Goal: Information Seeking & Learning: Learn about a topic

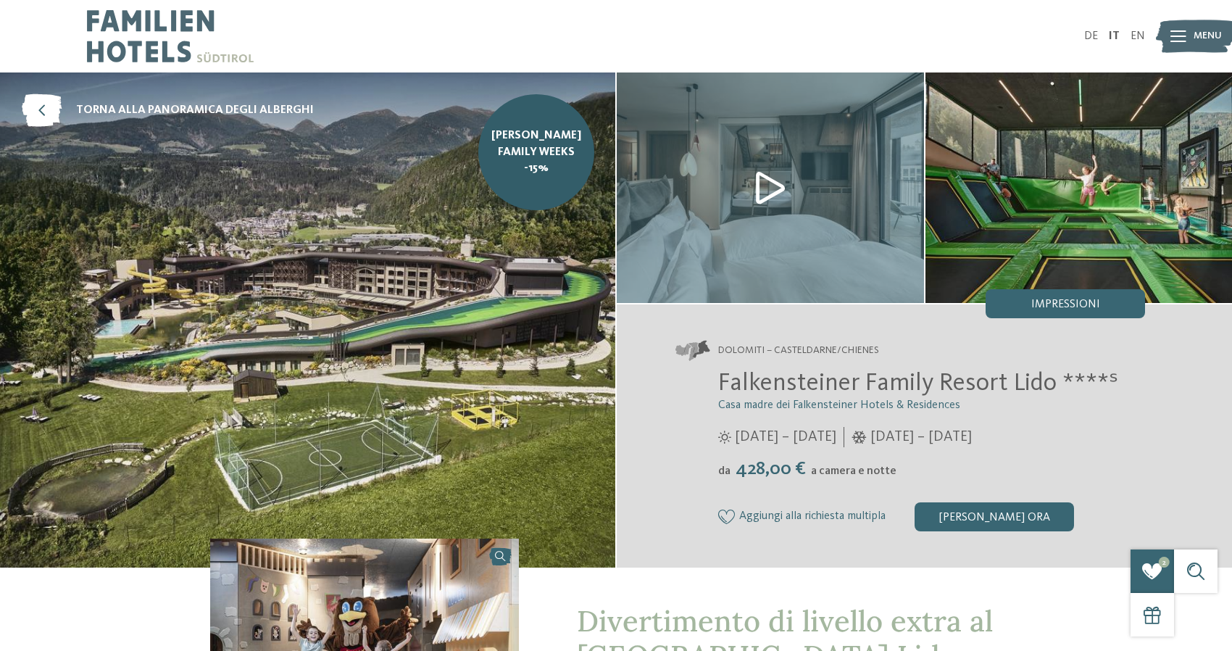
select select "*"
click at [1023, 310] on div "Impressioni" at bounding box center [1065, 303] width 159 height 29
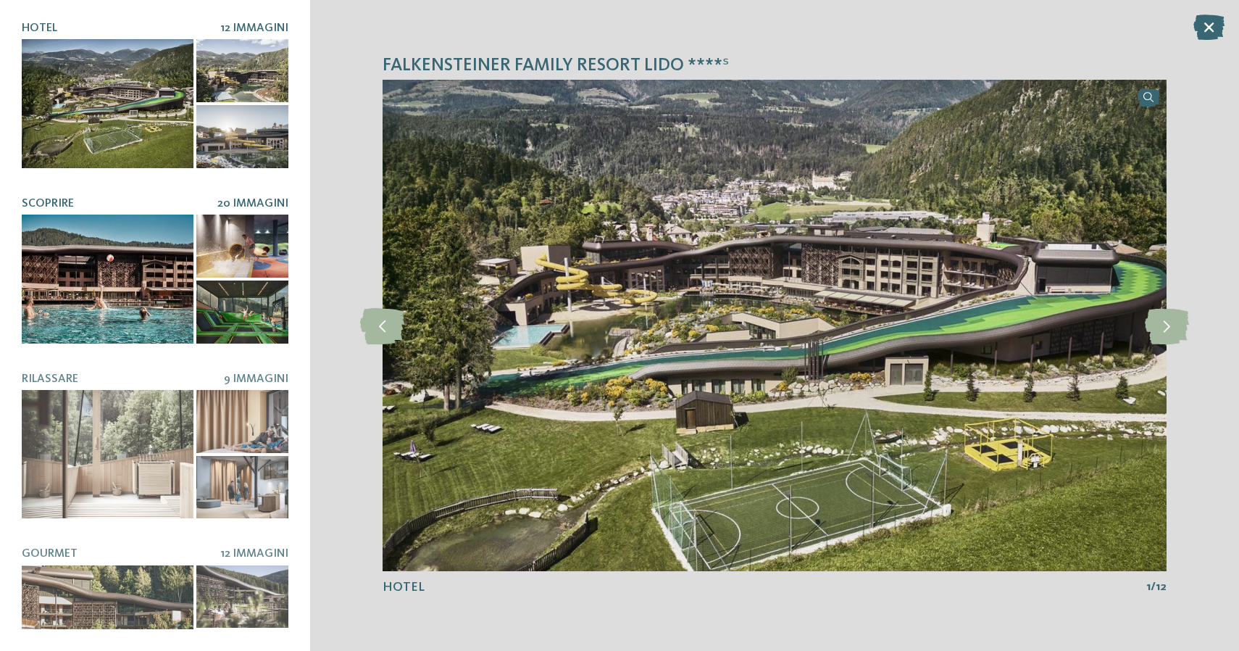
click at [99, 257] on div at bounding box center [108, 279] width 172 height 129
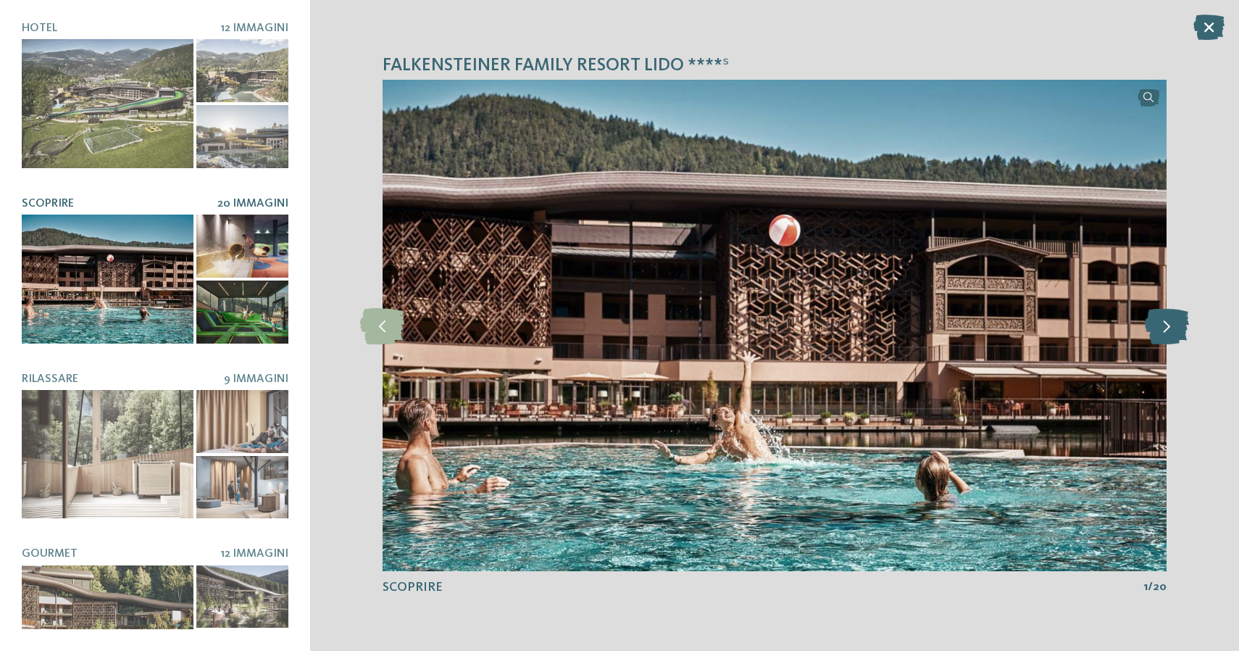
click at [1168, 331] on icon at bounding box center [1167, 325] width 44 height 36
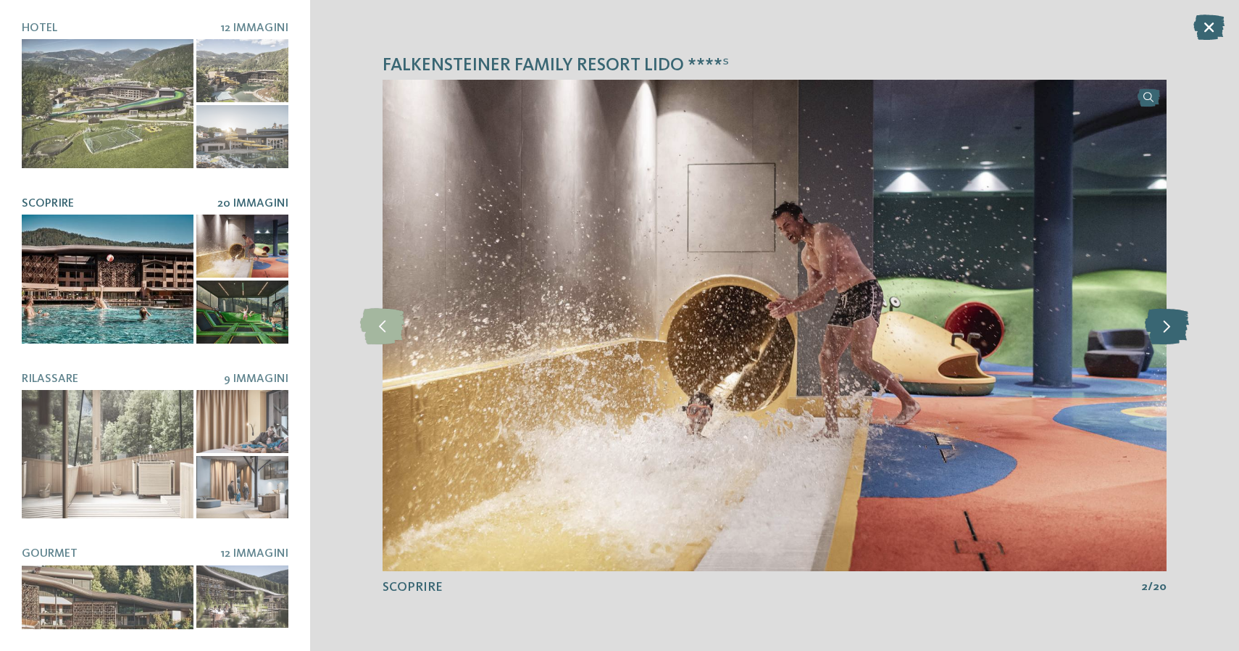
click at [1168, 331] on icon at bounding box center [1167, 325] width 44 height 36
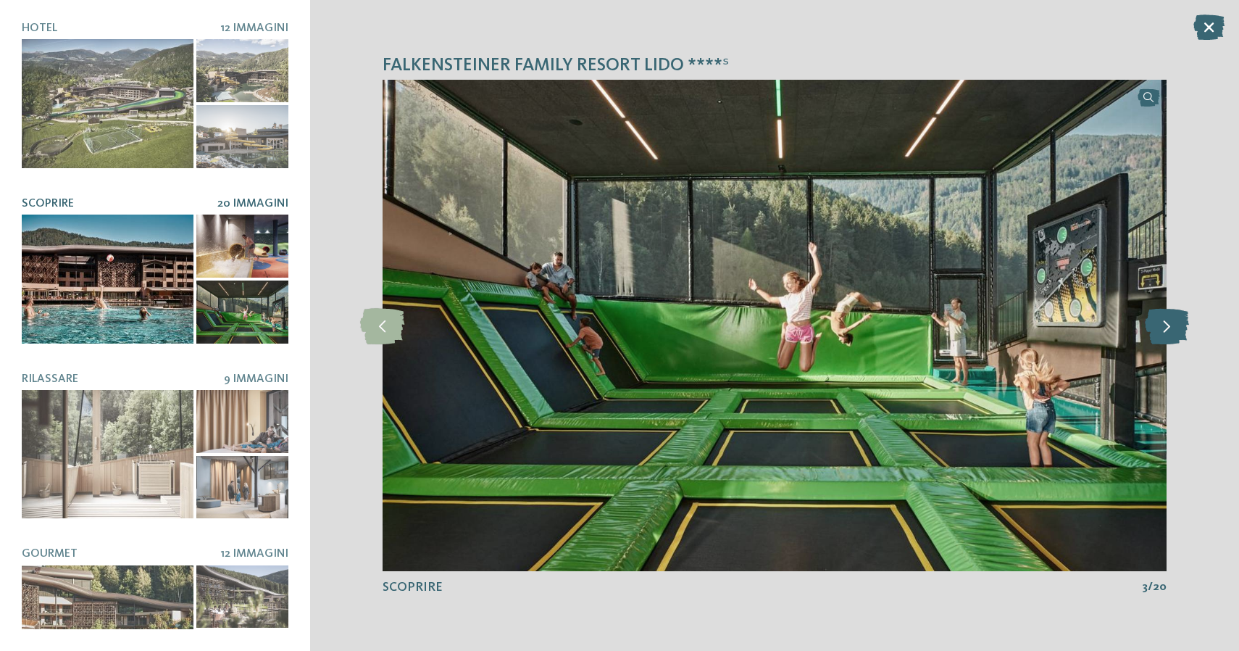
click at [1168, 331] on icon at bounding box center [1167, 325] width 44 height 36
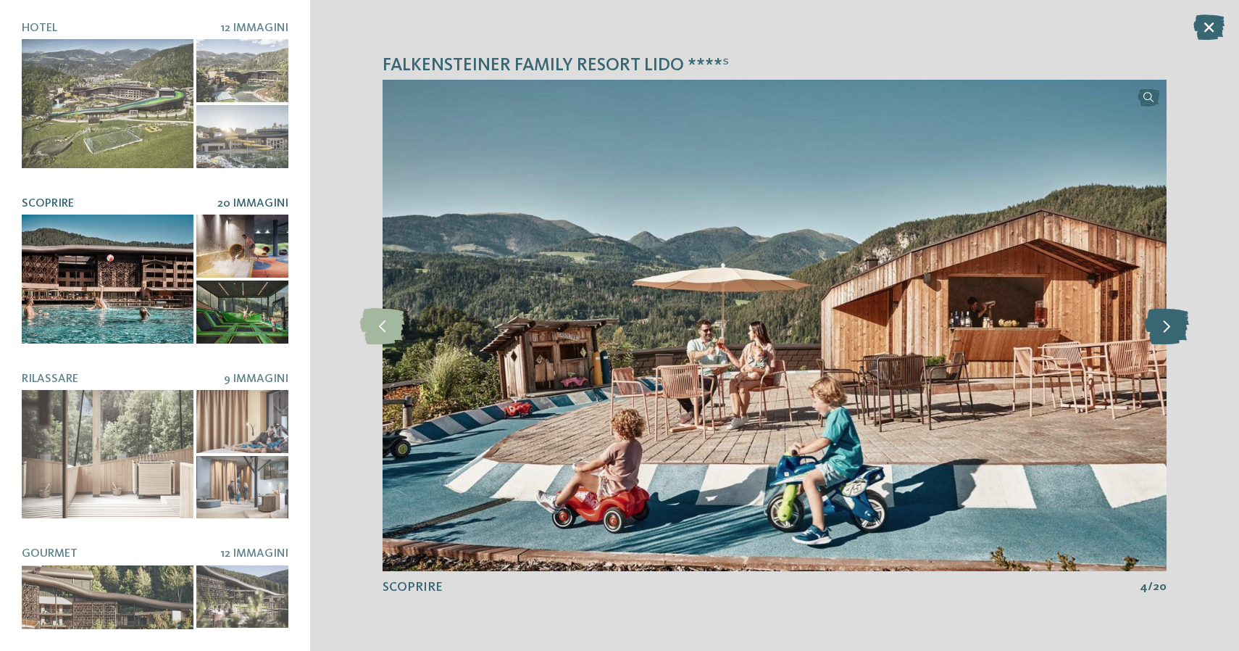
click at [1168, 331] on icon at bounding box center [1167, 325] width 44 height 36
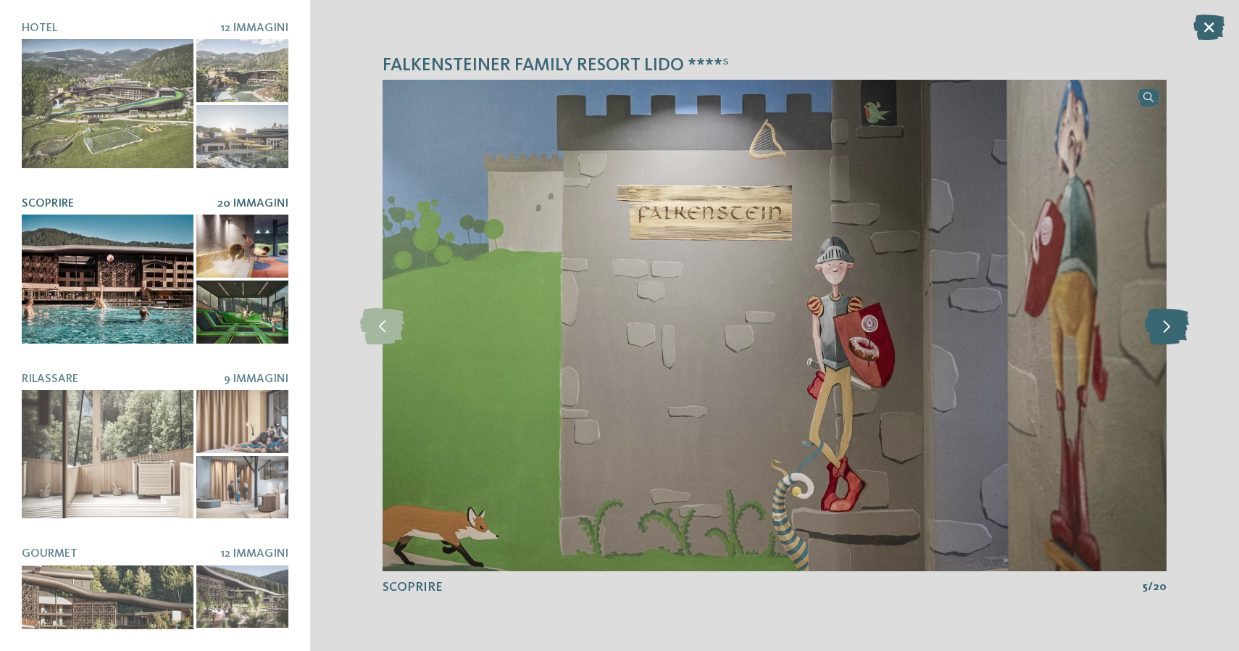
click at [1168, 331] on icon at bounding box center [1167, 325] width 44 height 36
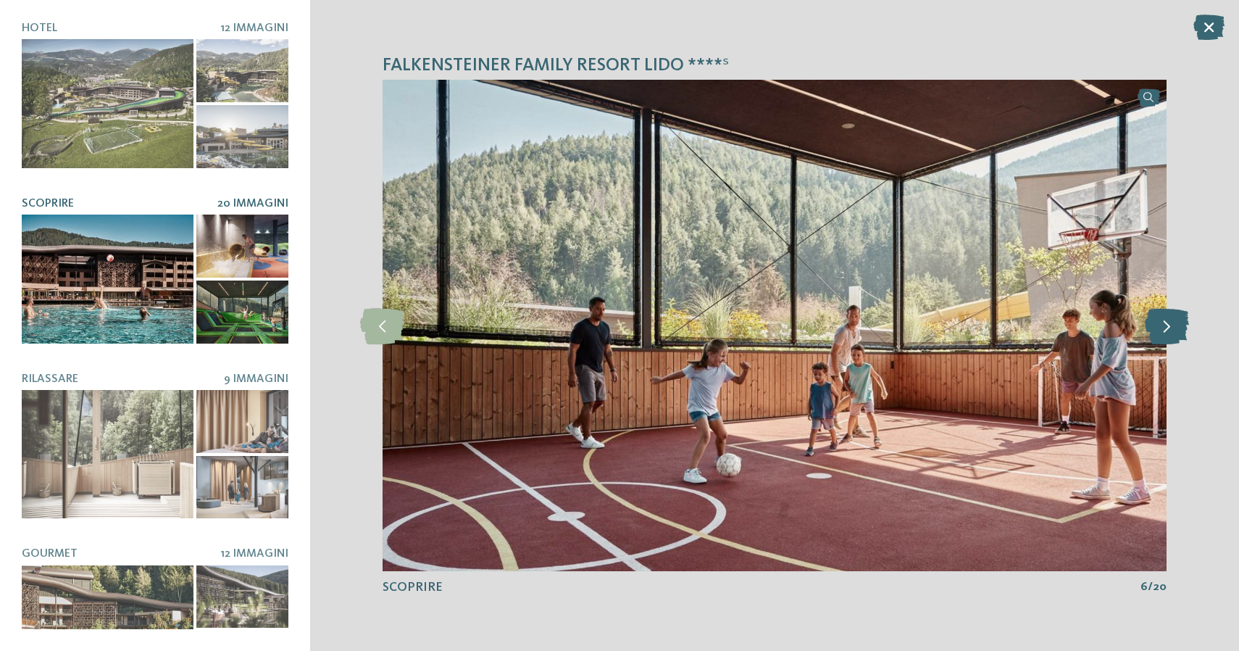
click at [1168, 331] on icon at bounding box center [1167, 325] width 44 height 36
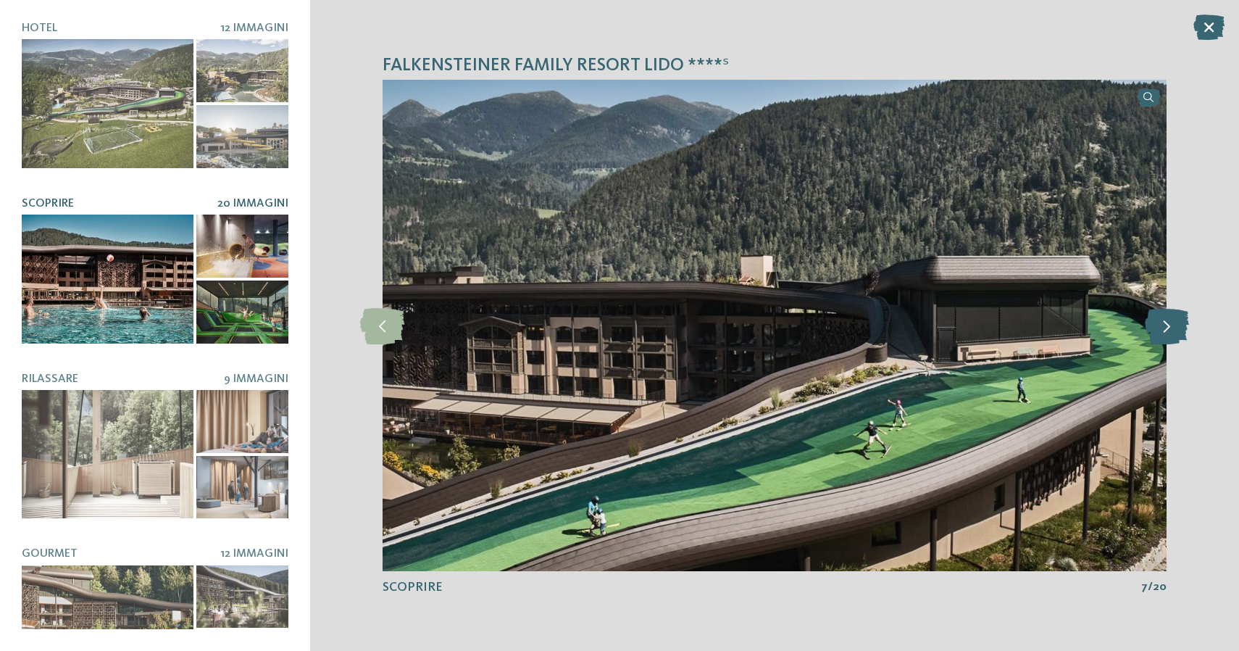
click at [1168, 331] on icon at bounding box center [1167, 325] width 44 height 36
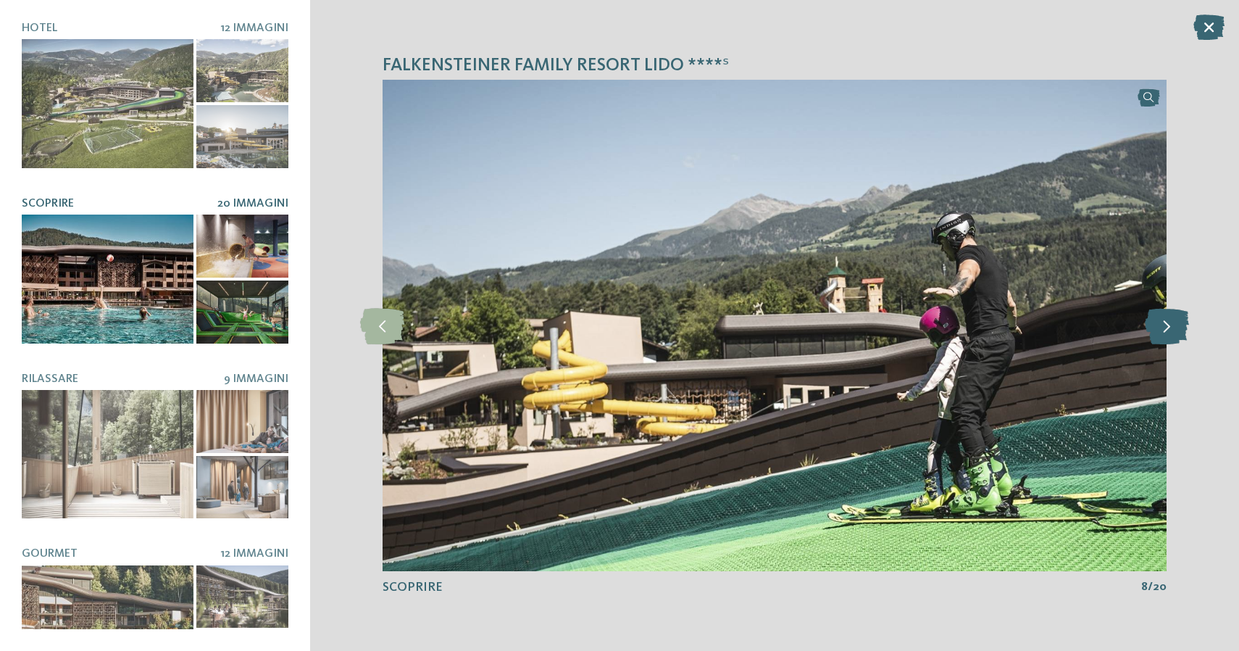
click at [1168, 331] on icon at bounding box center [1167, 325] width 44 height 36
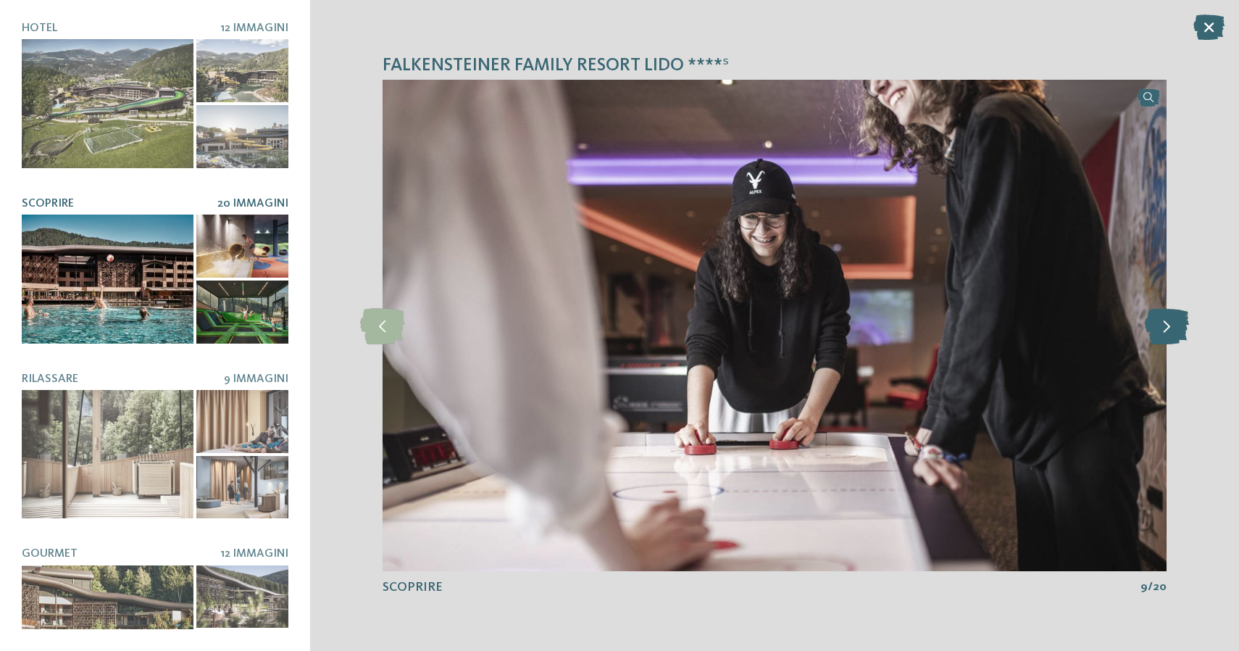
click at [1169, 331] on icon at bounding box center [1167, 325] width 44 height 36
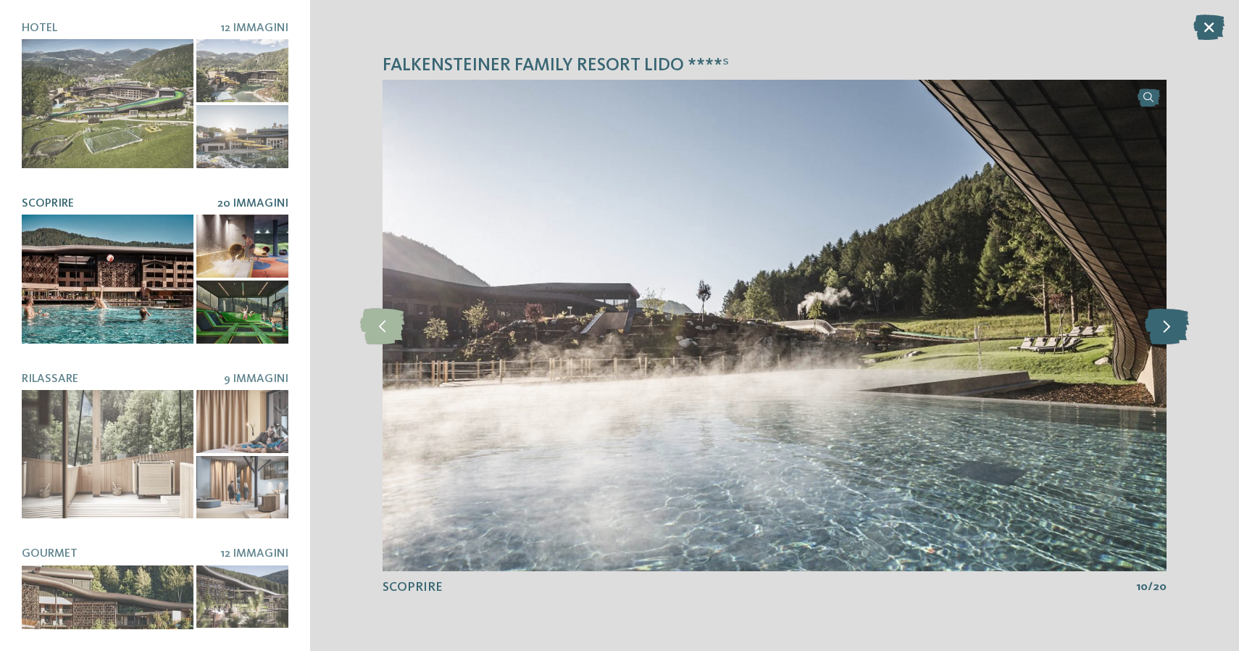
click at [1169, 332] on icon at bounding box center [1167, 325] width 44 height 36
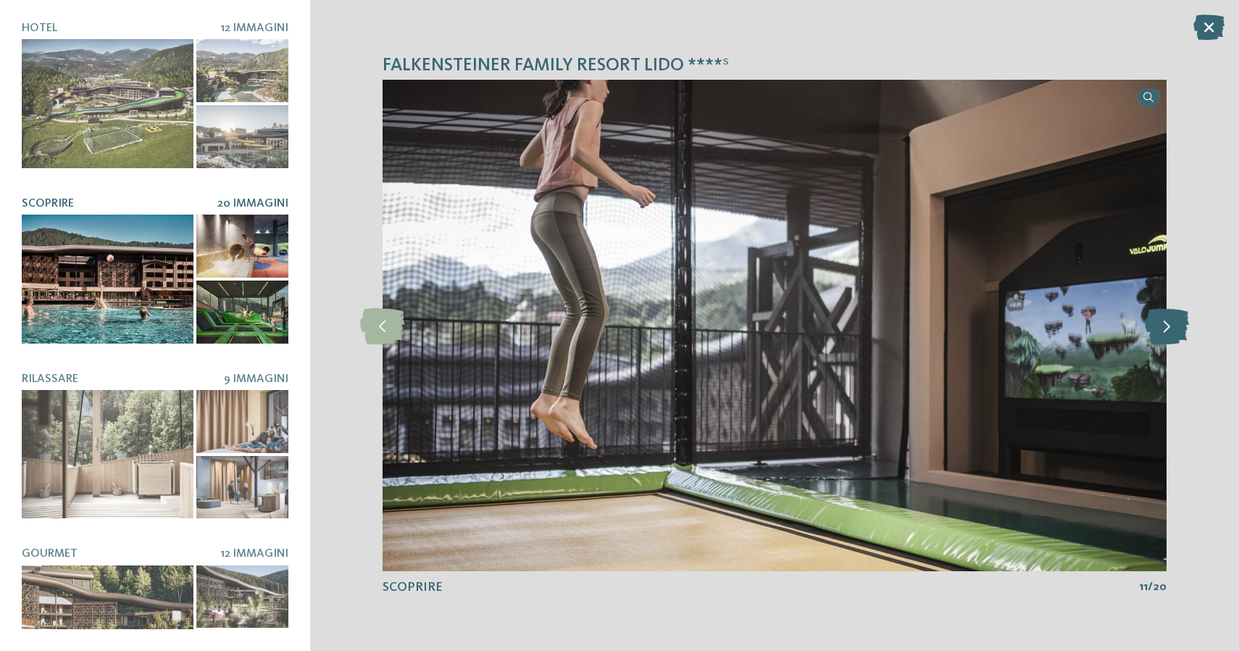
click at [1169, 332] on icon at bounding box center [1167, 325] width 44 height 36
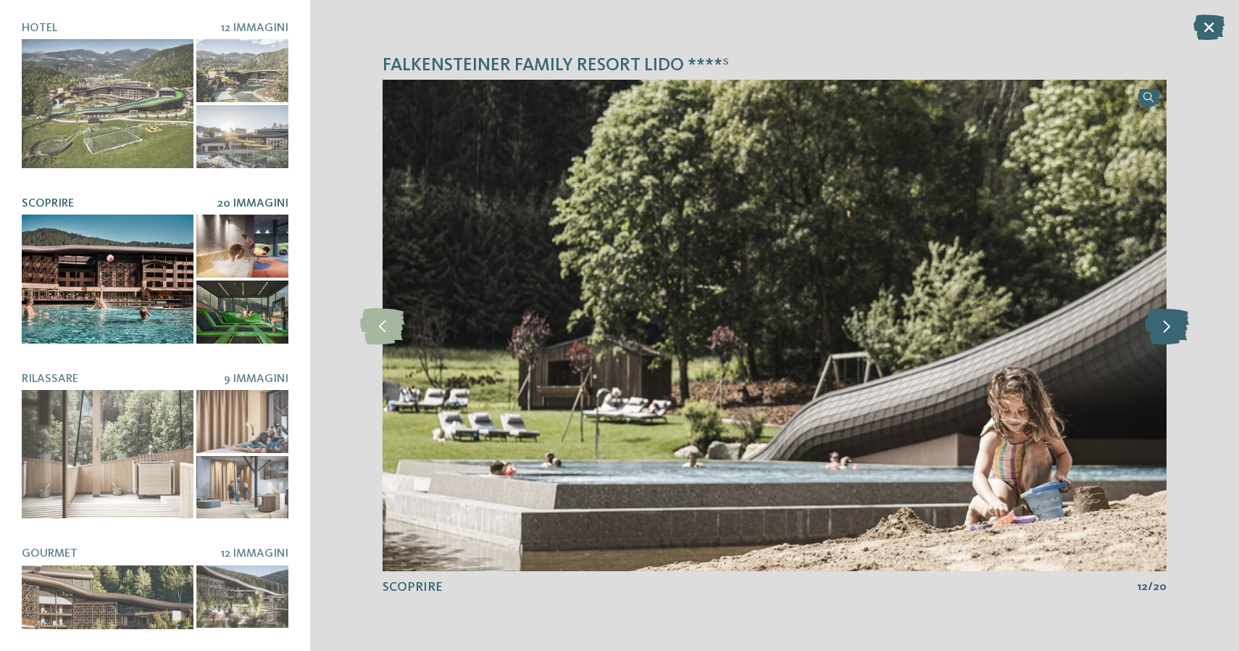
click at [1169, 332] on icon at bounding box center [1167, 325] width 44 height 36
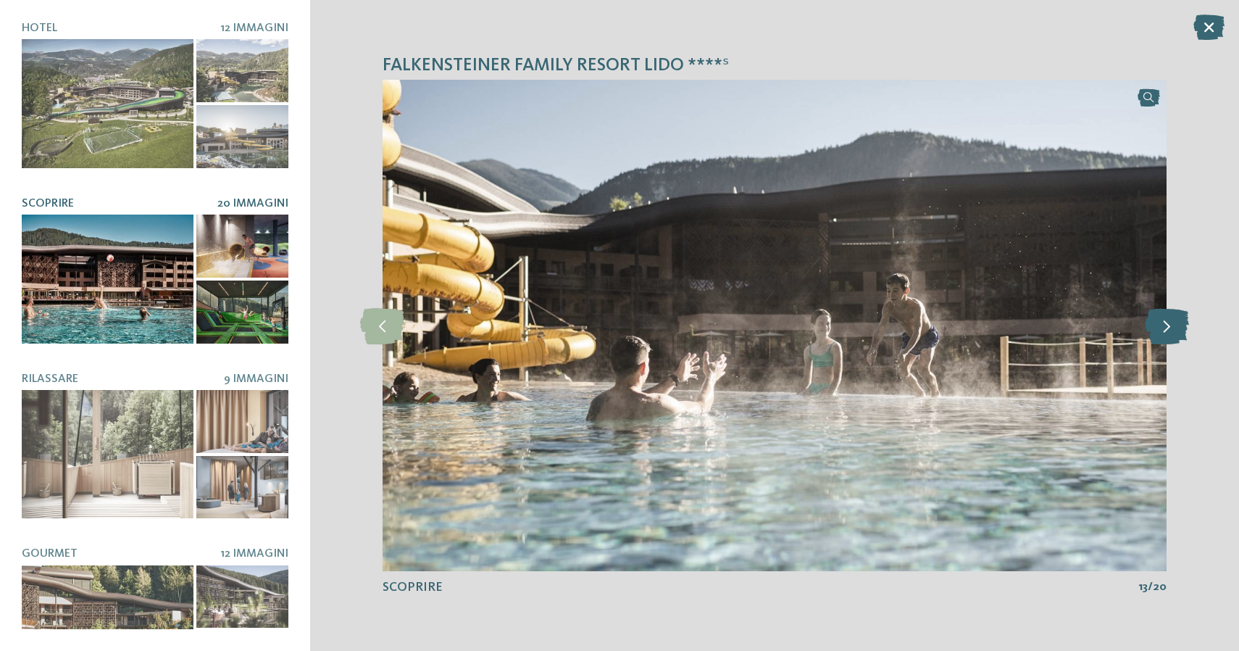
click at [1169, 332] on icon at bounding box center [1167, 325] width 44 height 36
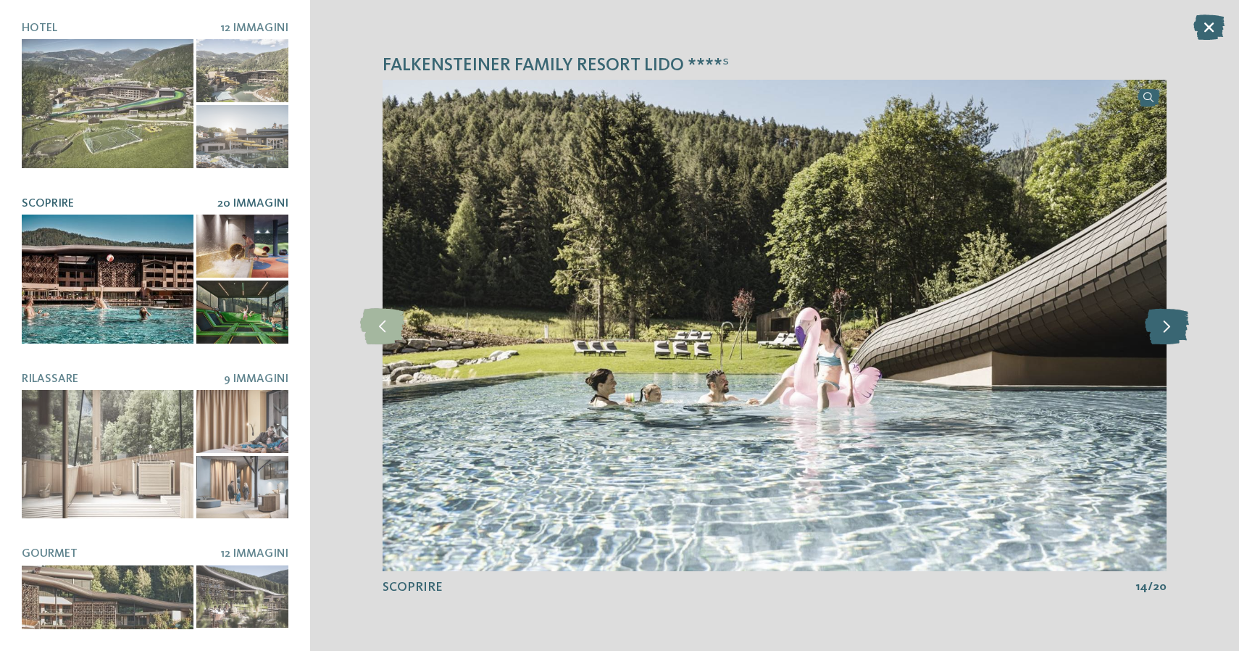
click at [1169, 332] on icon at bounding box center [1167, 325] width 44 height 36
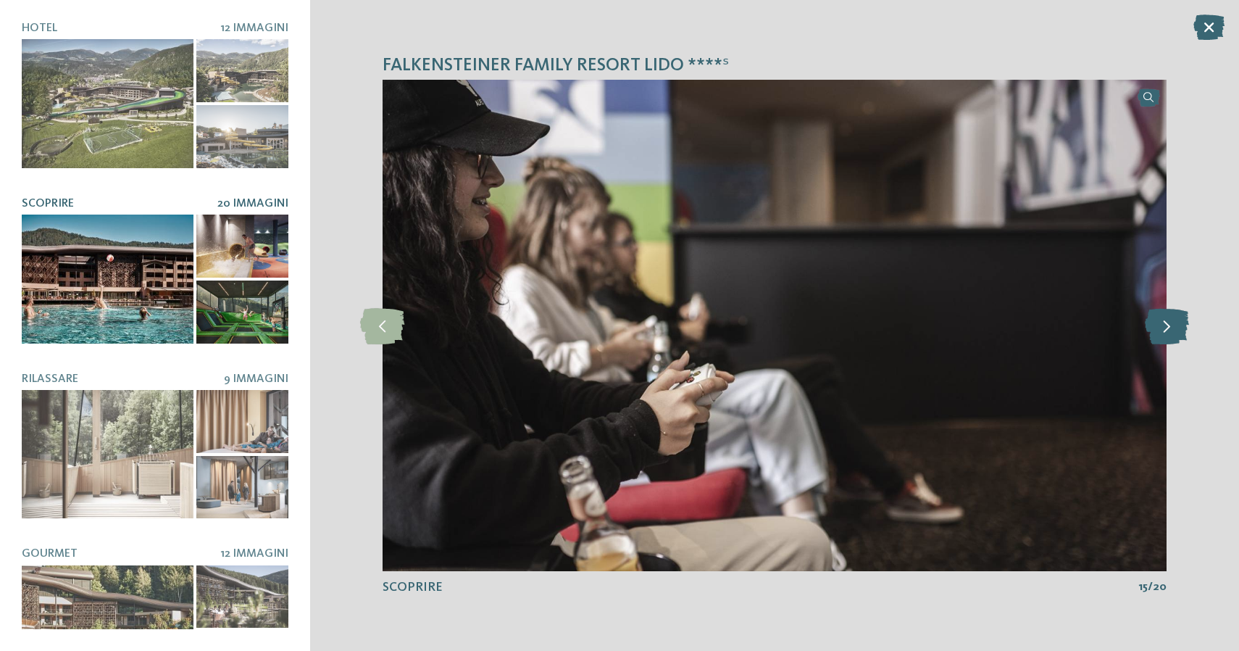
click at [1169, 332] on icon at bounding box center [1167, 325] width 44 height 36
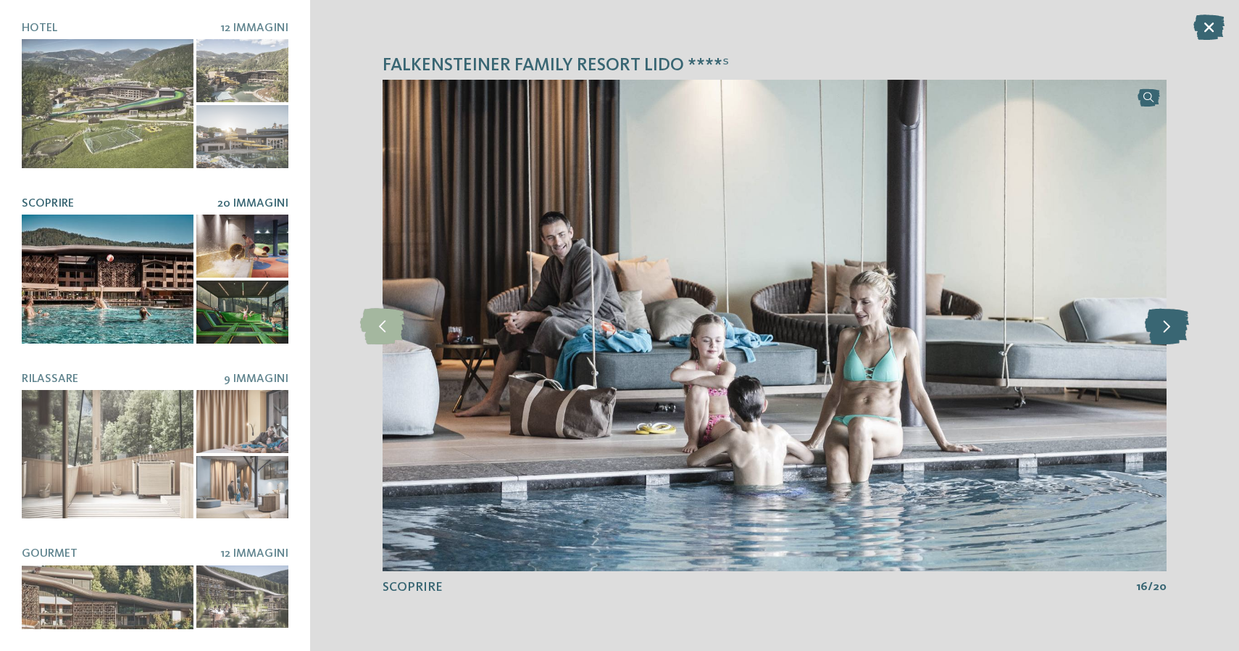
click at [1169, 332] on icon at bounding box center [1167, 325] width 44 height 36
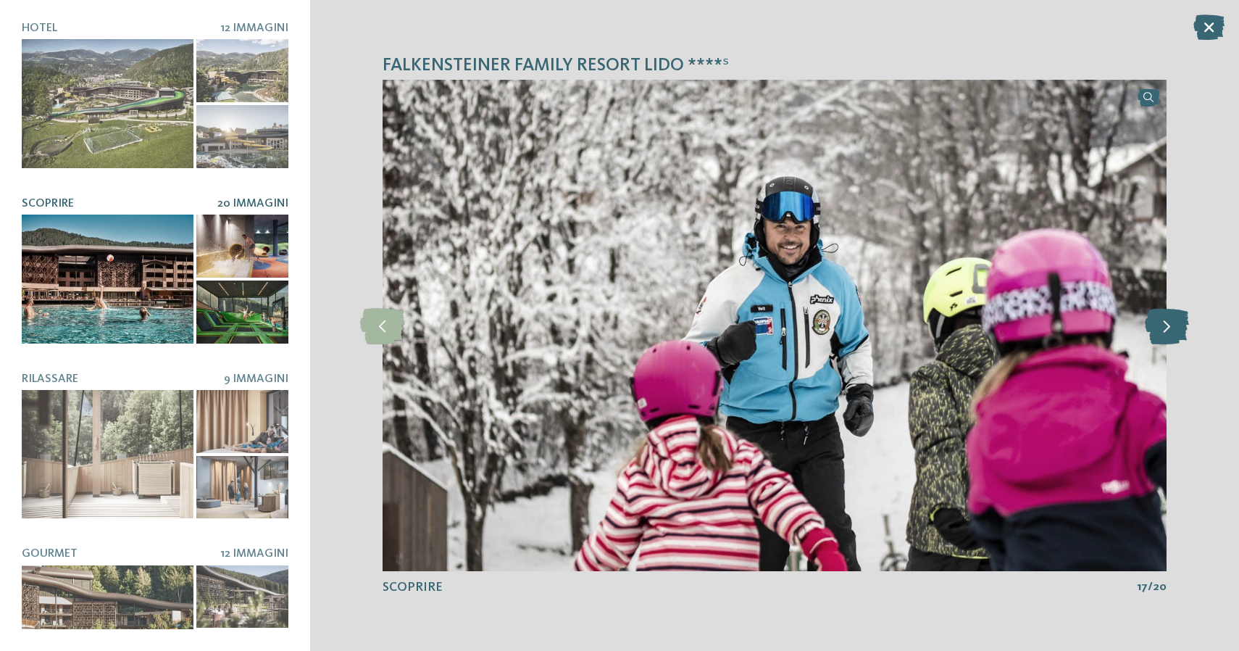
click at [1169, 332] on icon at bounding box center [1167, 325] width 44 height 36
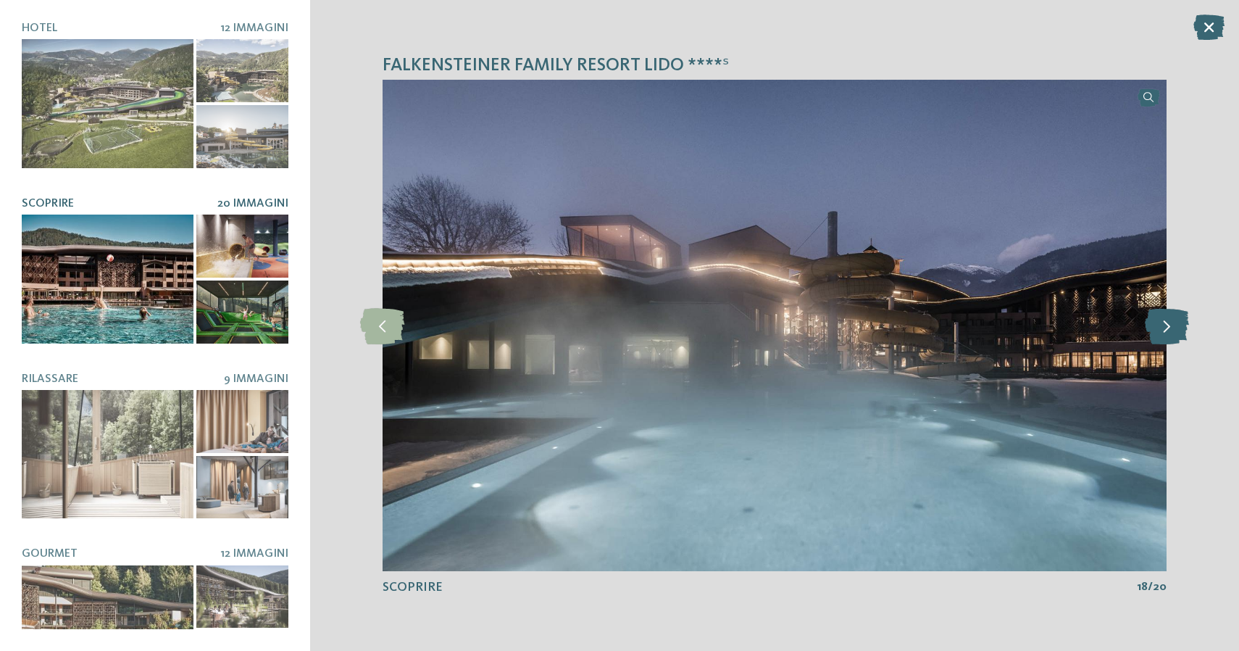
click at [1169, 332] on icon at bounding box center [1167, 325] width 44 height 36
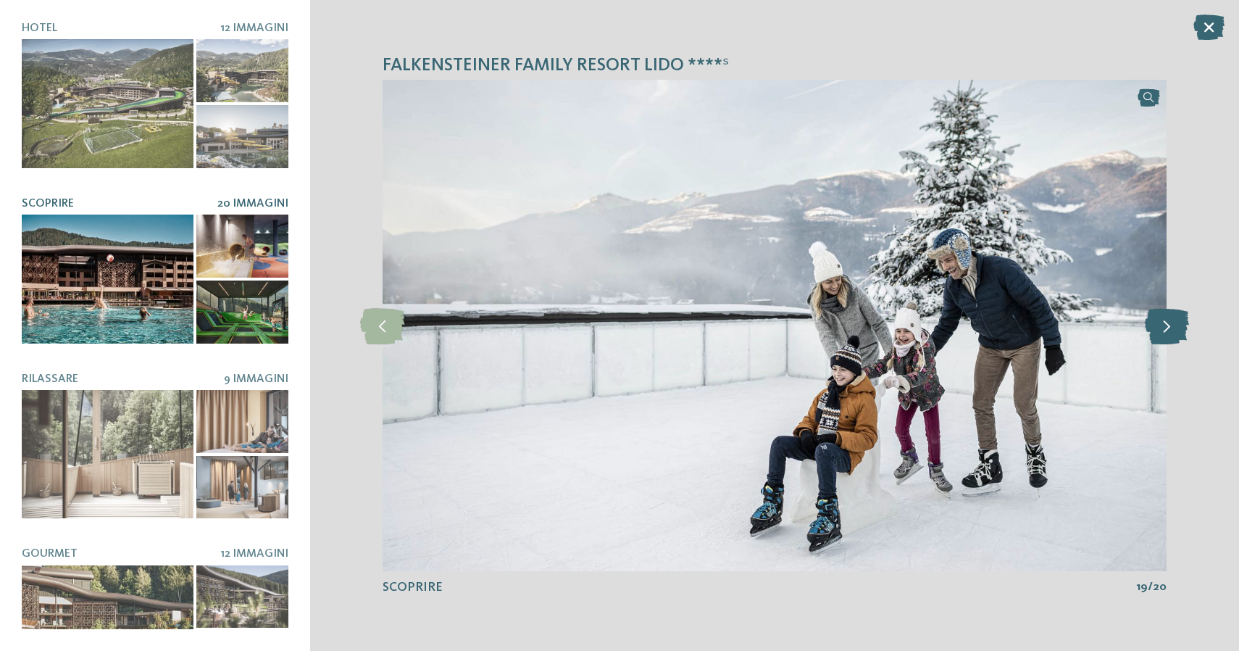
click at [1169, 332] on icon at bounding box center [1167, 325] width 44 height 36
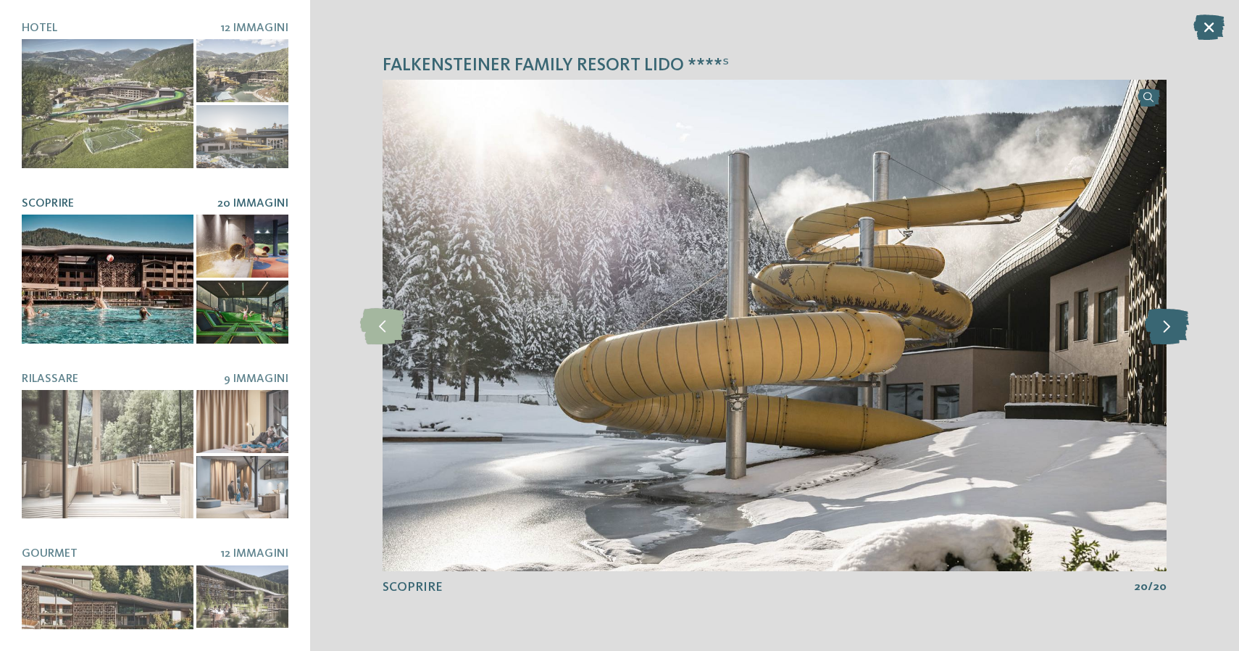
click at [1169, 332] on icon at bounding box center [1167, 325] width 44 height 36
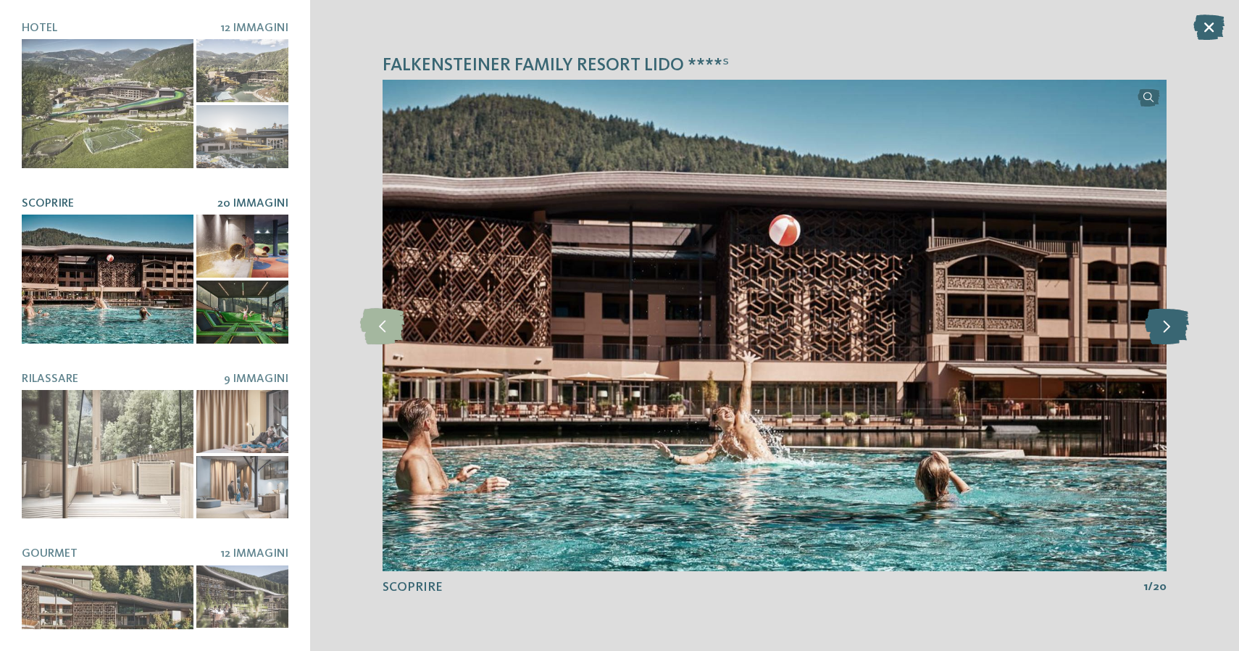
click at [1169, 332] on icon at bounding box center [1167, 325] width 44 height 36
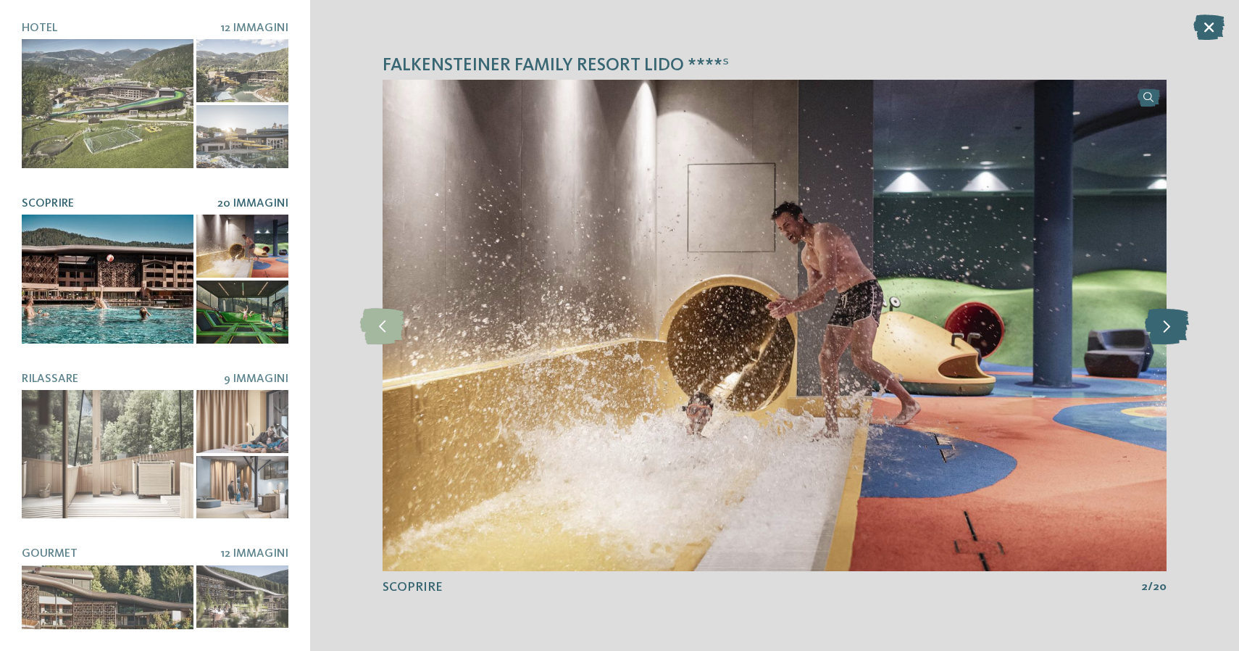
click at [1169, 332] on icon at bounding box center [1167, 325] width 44 height 36
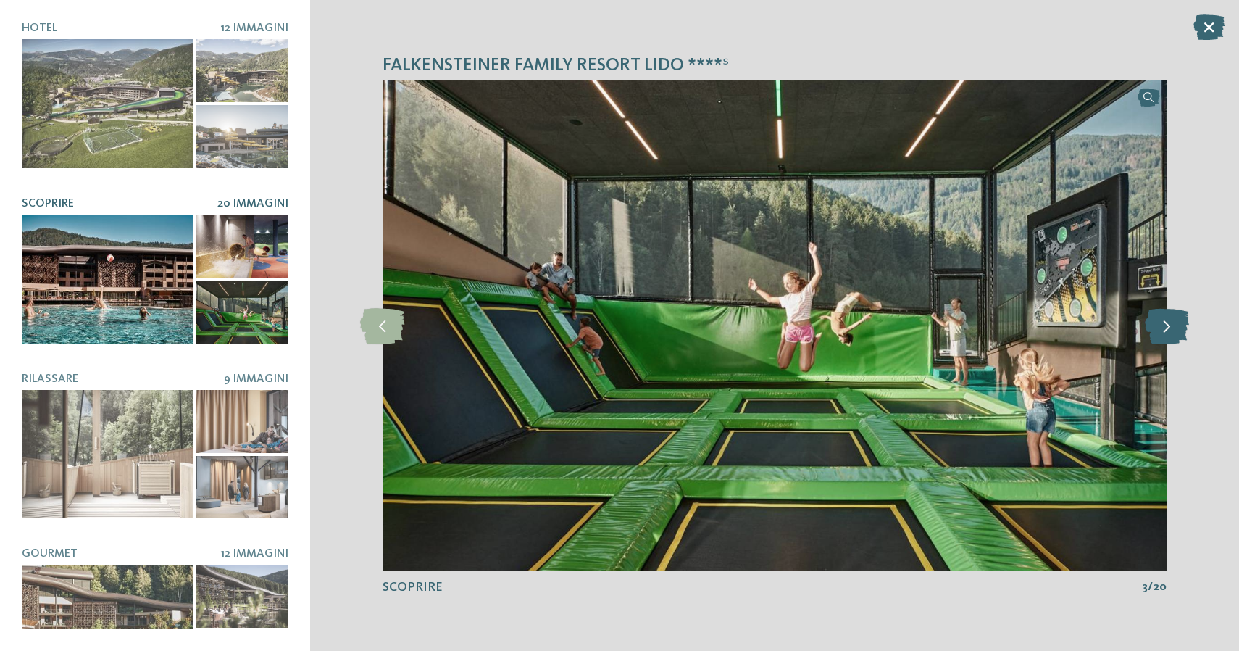
click at [1169, 332] on icon at bounding box center [1167, 325] width 44 height 36
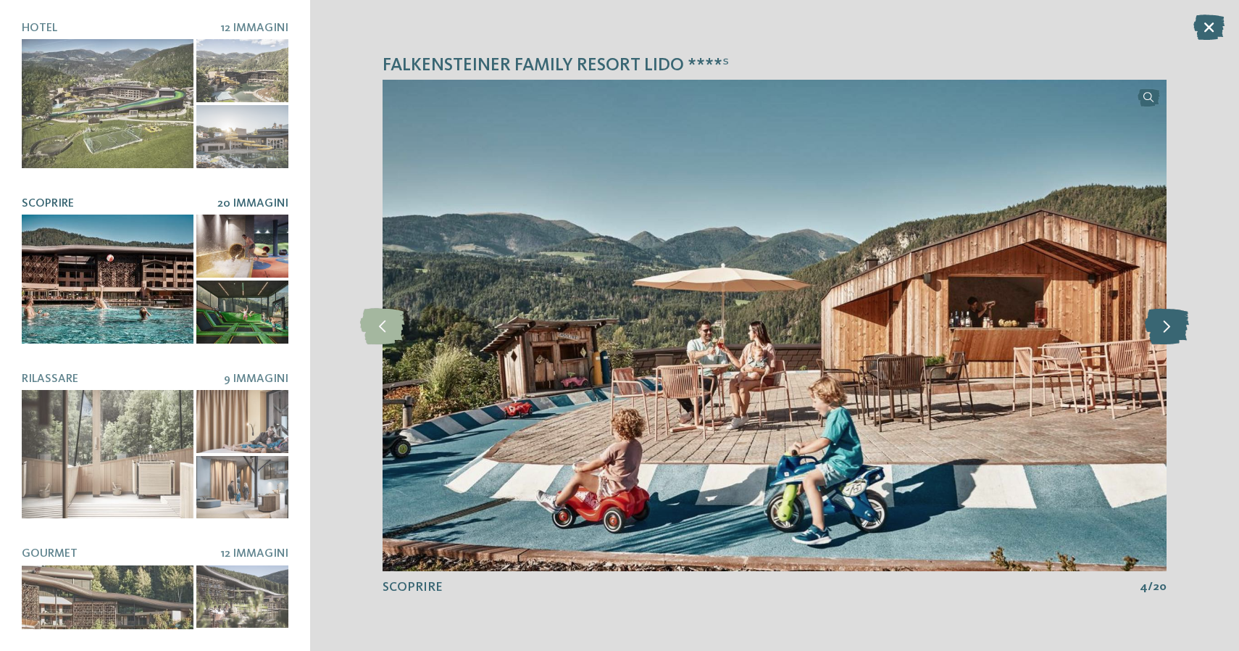
click at [1169, 332] on icon at bounding box center [1167, 325] width 44 height 36
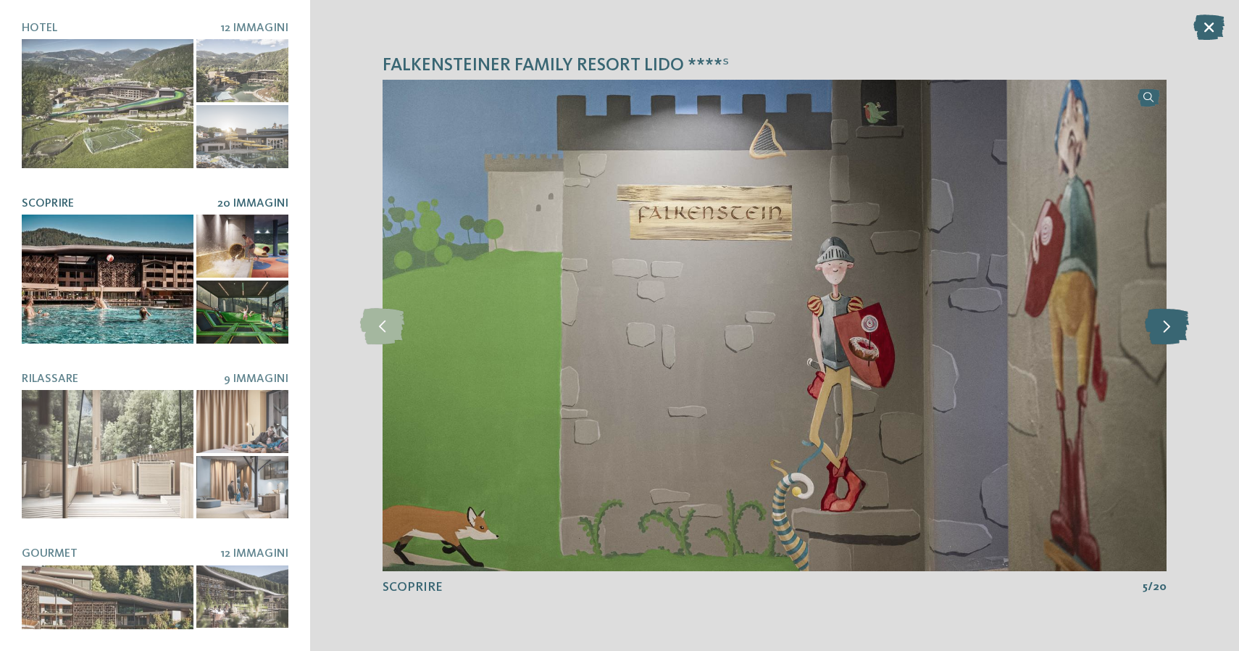
click at [1169, 332] on icon at bounding box center [1167, 325] width 44 height 36
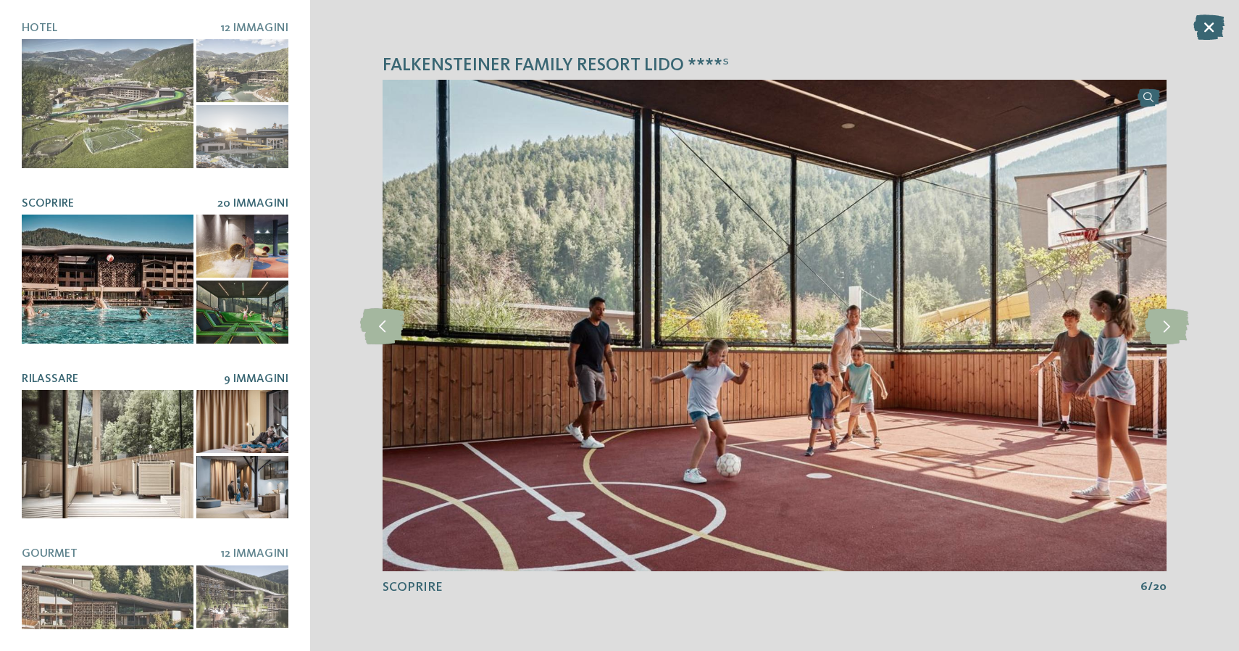
click at [130, 420] on div at bounding box center [108, 454] width 172 height 129
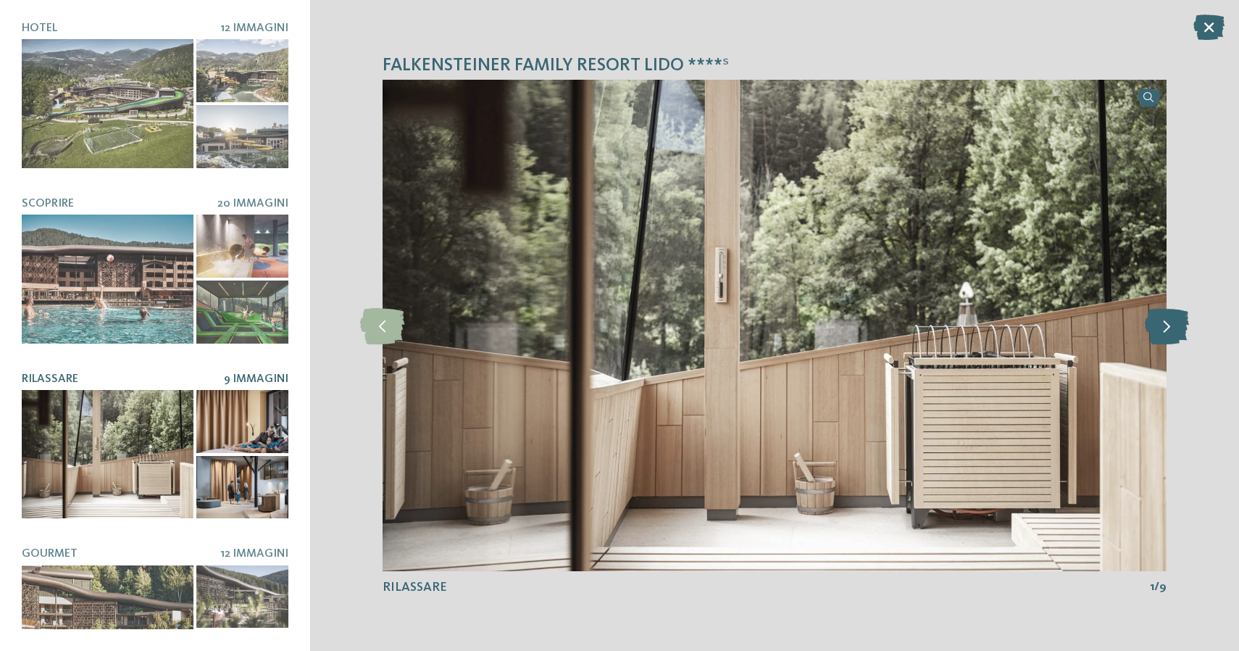
click at [1173, 331] on icon at bounding box center [1167, 325] width 44 height 36
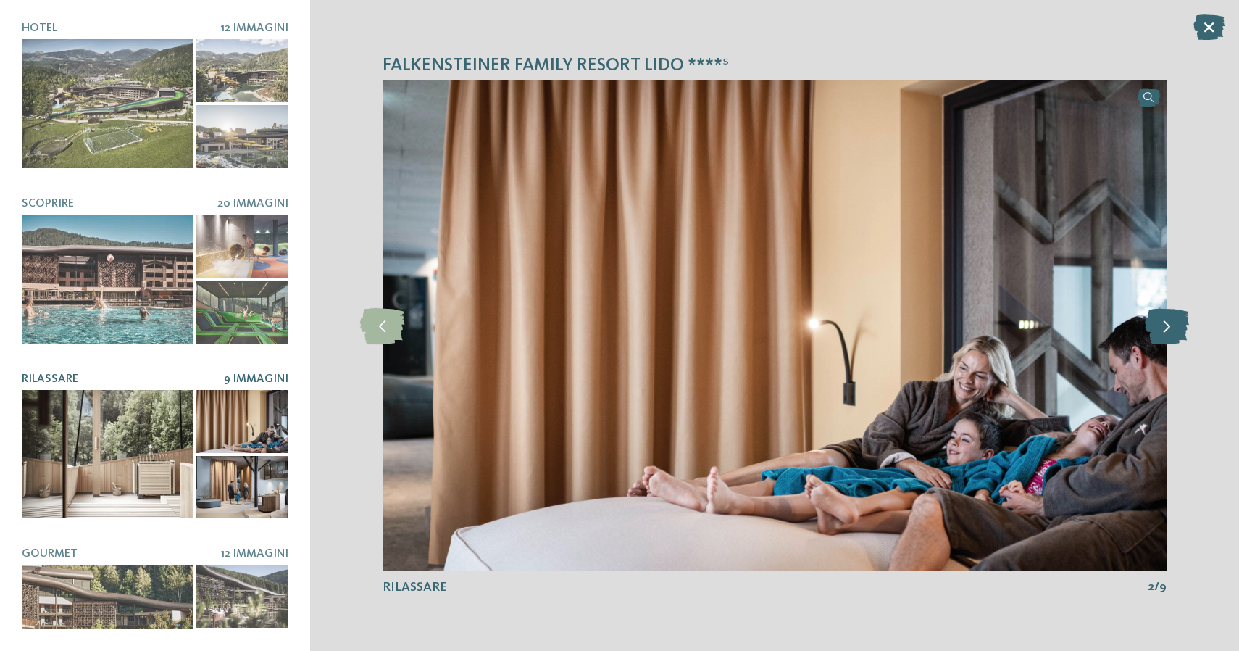
click at [1173, 331] on icon at bounding box center [1167, 325] width 44 height 36
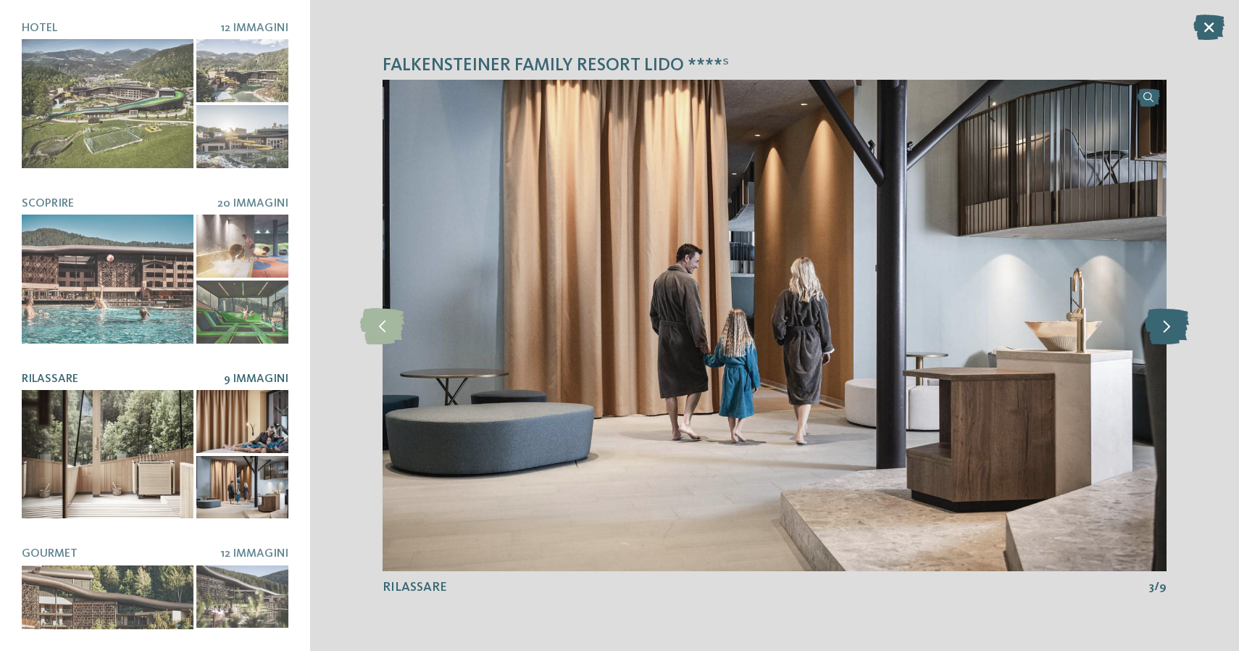
click at [1173, 331] on icon at bounding box center [1167, 325] width 44 height 36
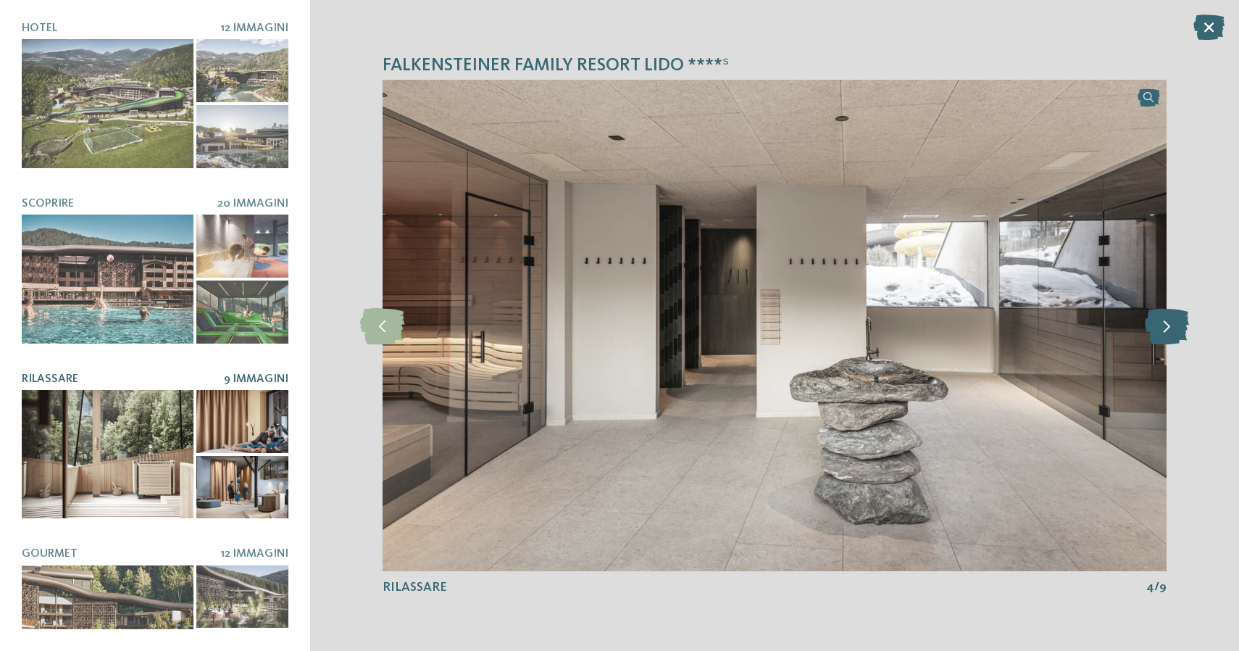
click at [1173, 331] on icon at bounding box center [1167, 325] width 44 height 36
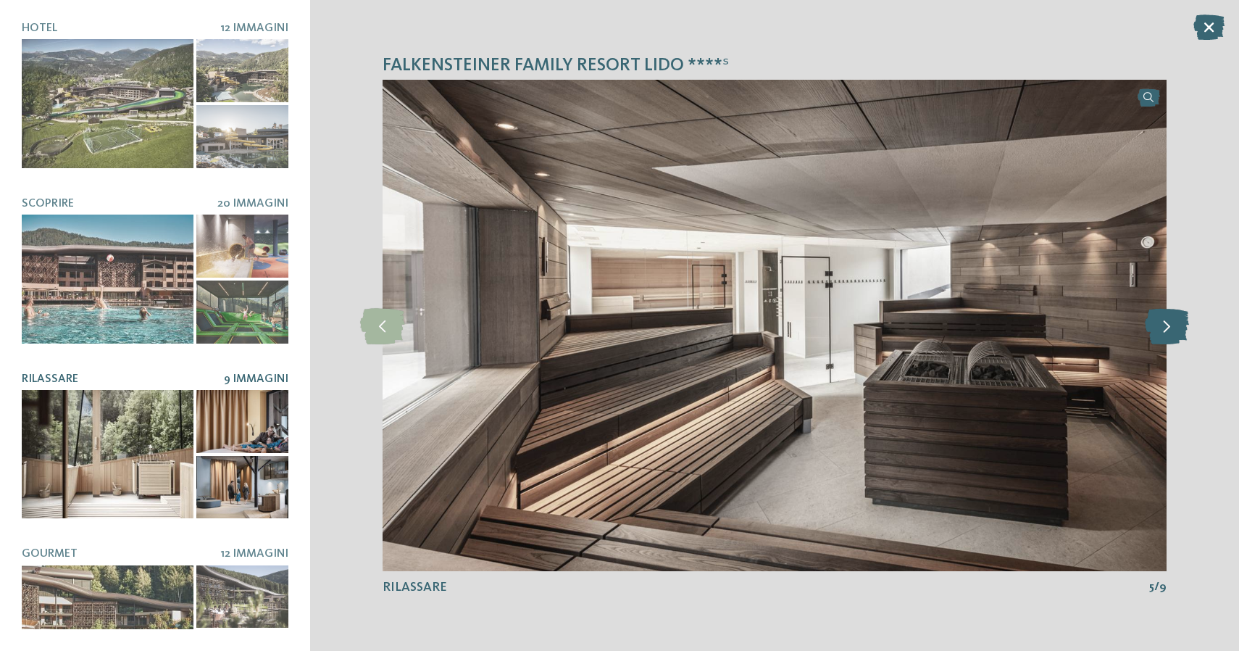
click at [1173, 331] on icon at bounding box center [1167, 325] width 44 height 36
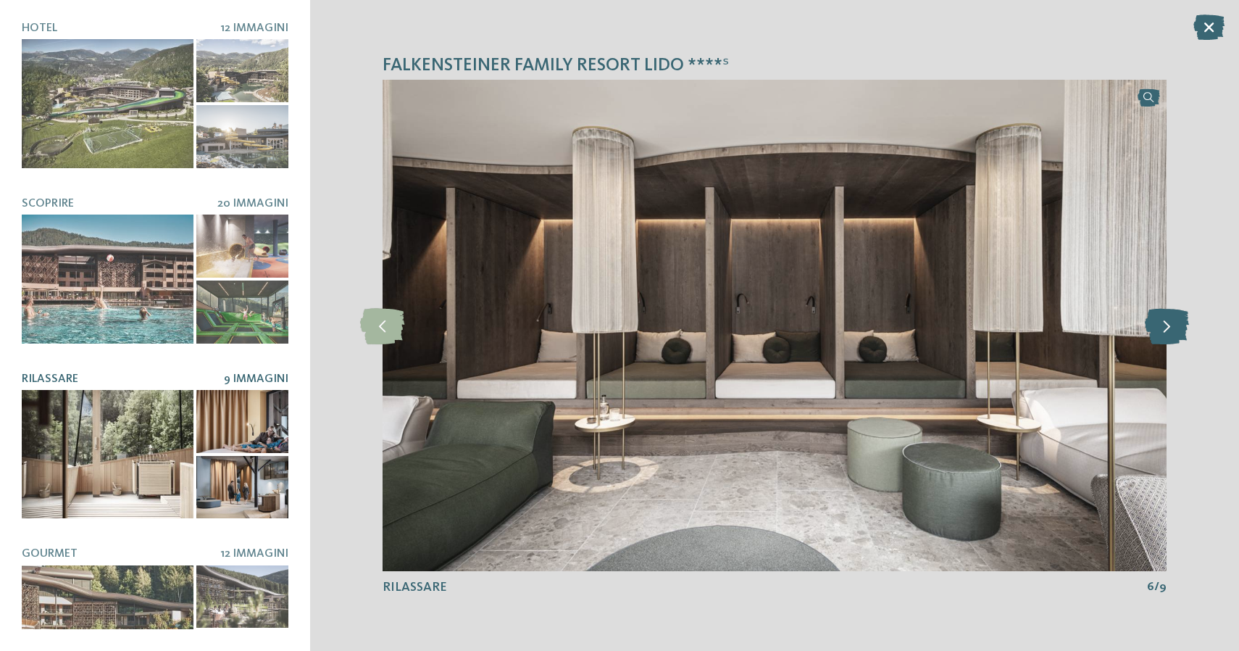
click at [1173, 331] on icon at bounding box center [1167, 325] width 44 height 36
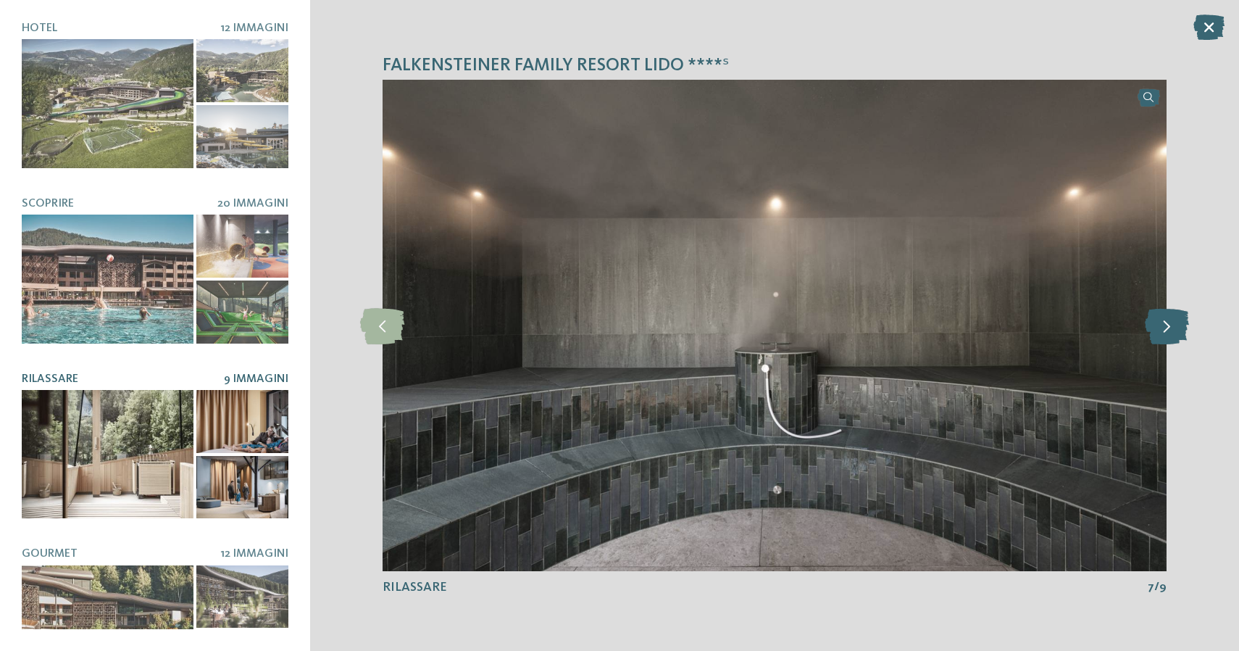
click at [1173, 331] on icon at bounding box center [1167, 325] width 44 height 36
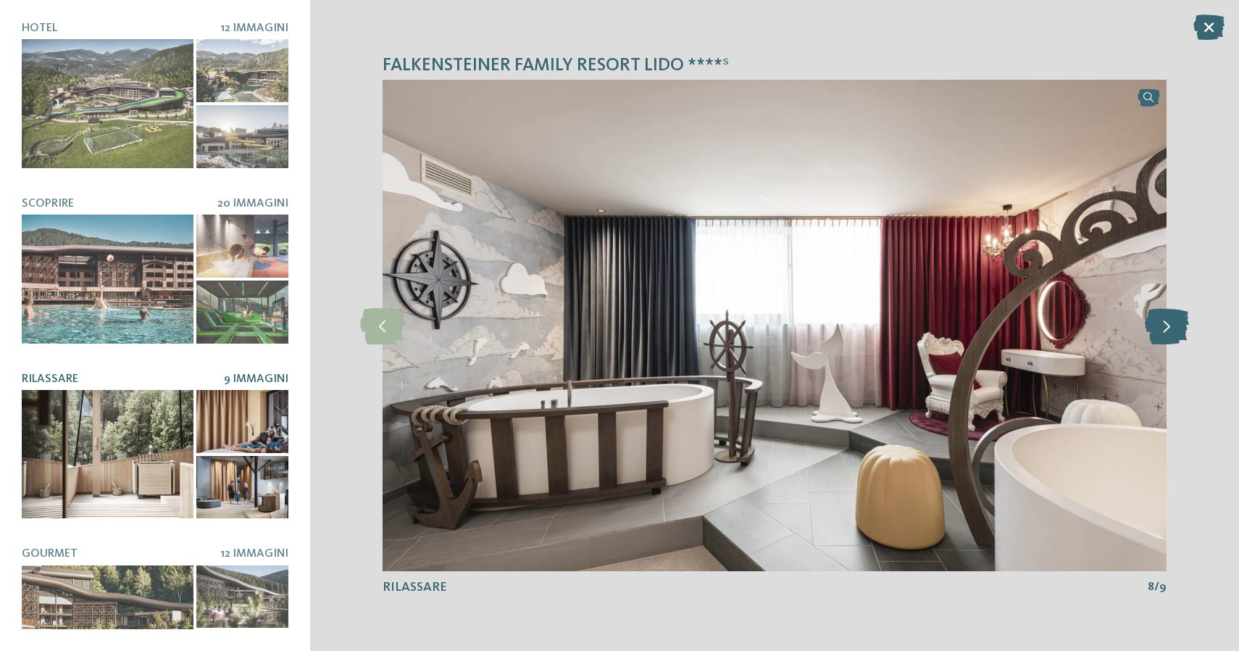
click at [1173, 332] on icon at bounding box center [1167, 325] width 44 height 36
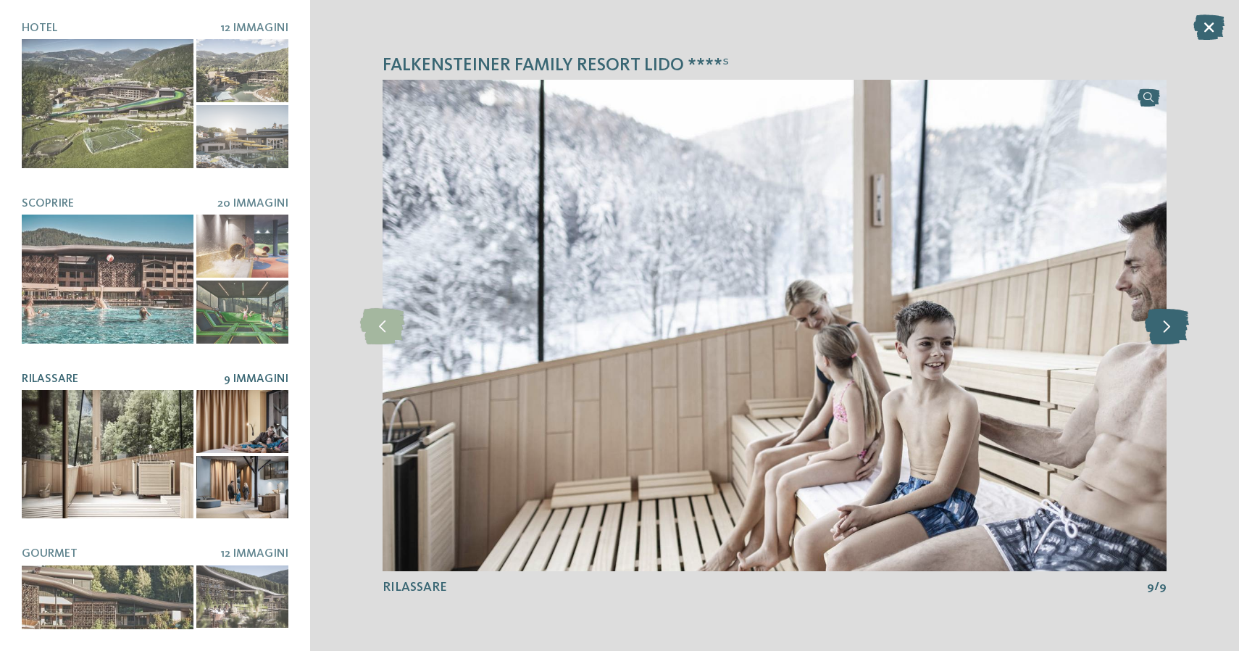
click at [1173, 332] on icon at bounding box center [1167, 325] width 44 height 36
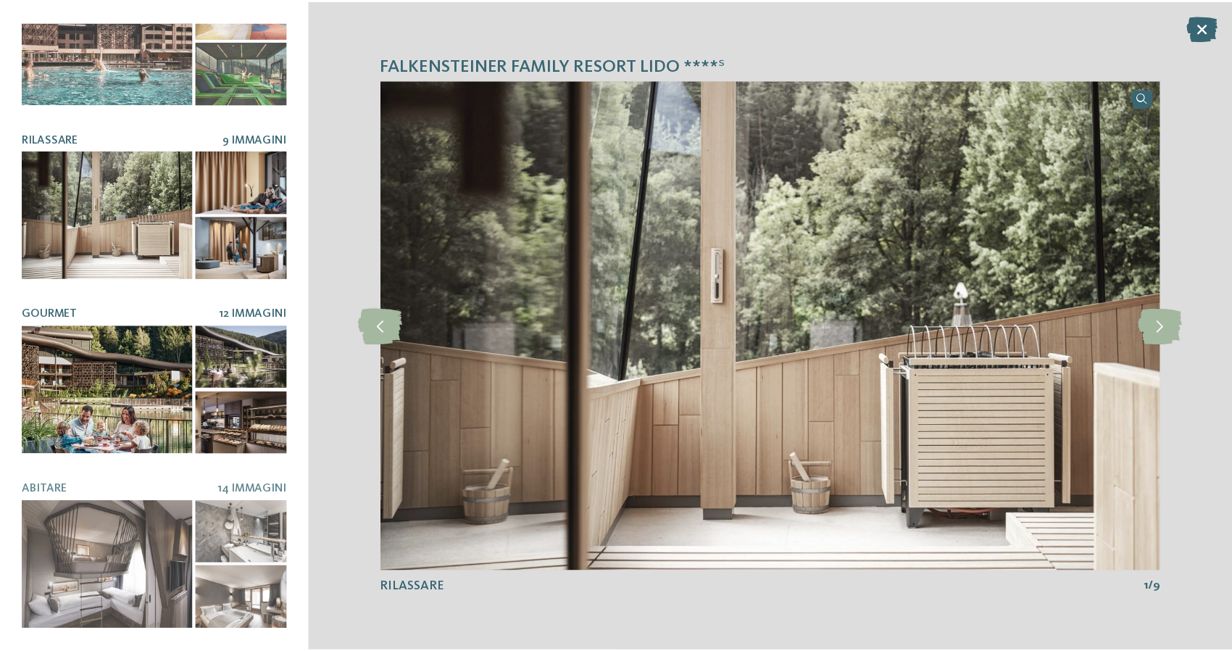
scroll to position [239, 0]
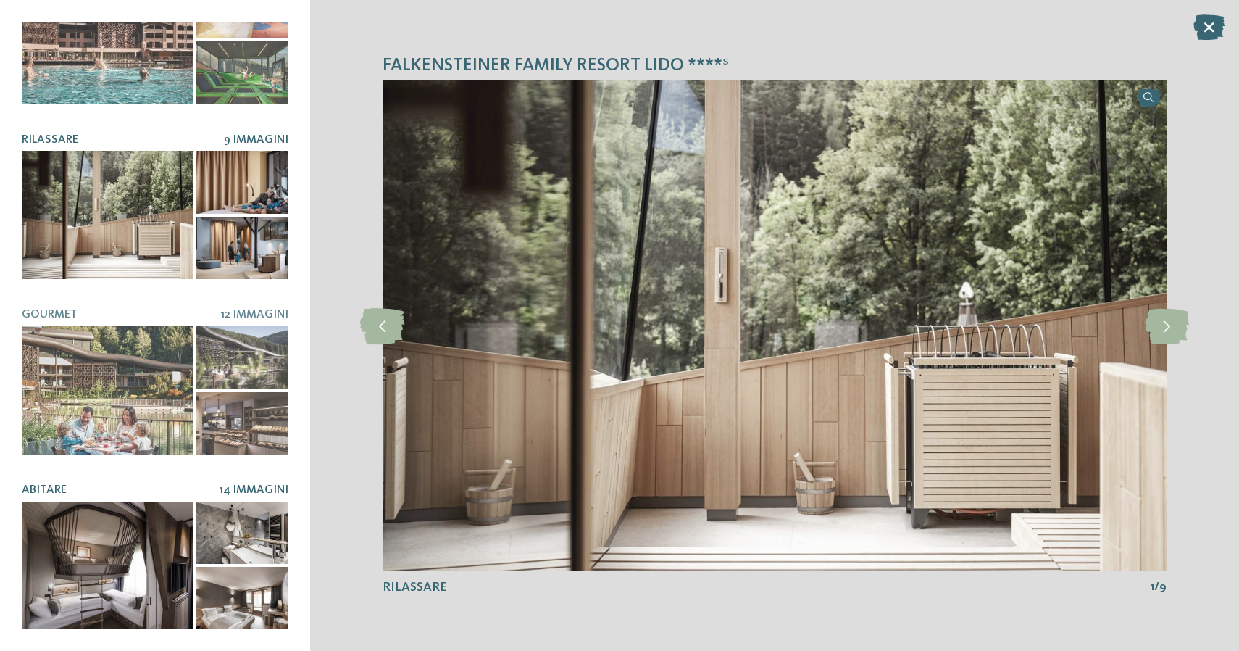
click at [117, 572] on div at bounding box center [108, 565] width 172 height 129
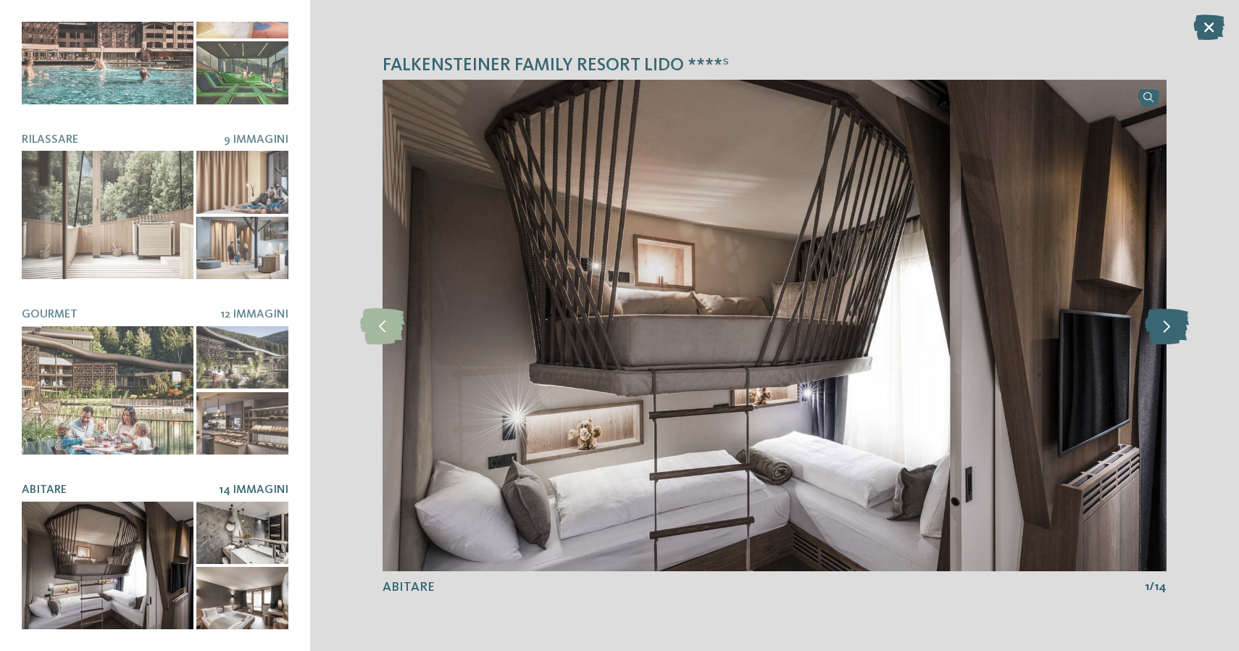
click at [1162, 334] on icon at bounding box center [1167, 325] width 44 height 36
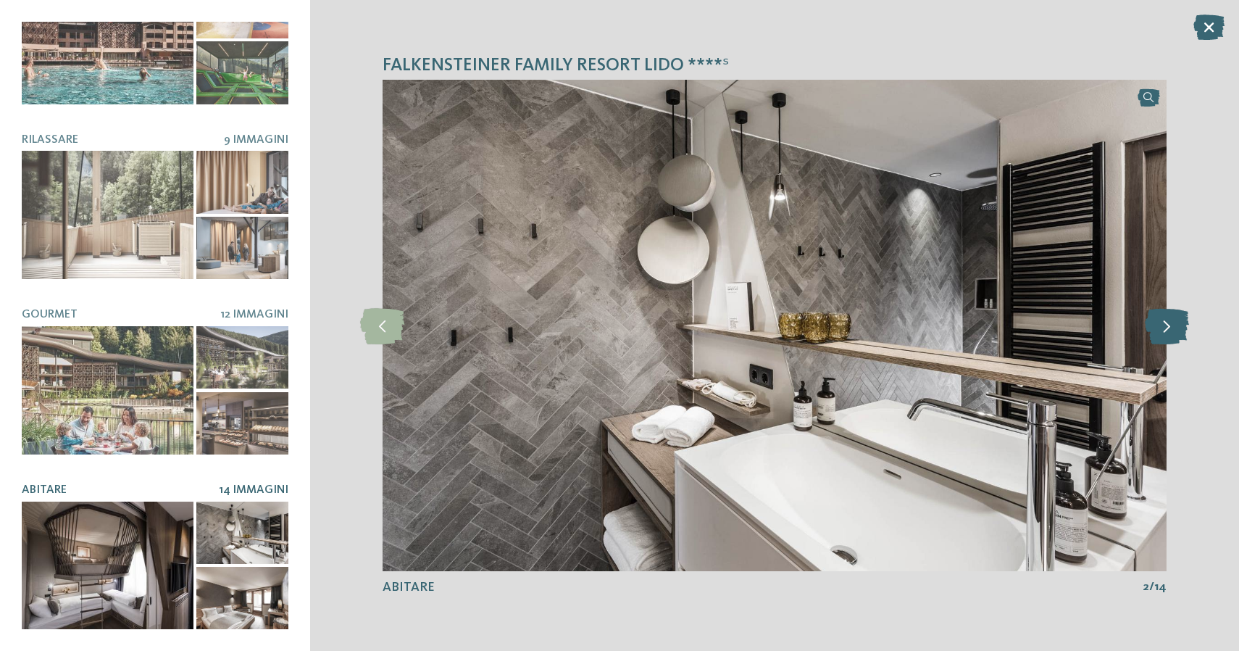
click at [1162, 334] on icon at bounding box center [1167, 325] width 44 height 36
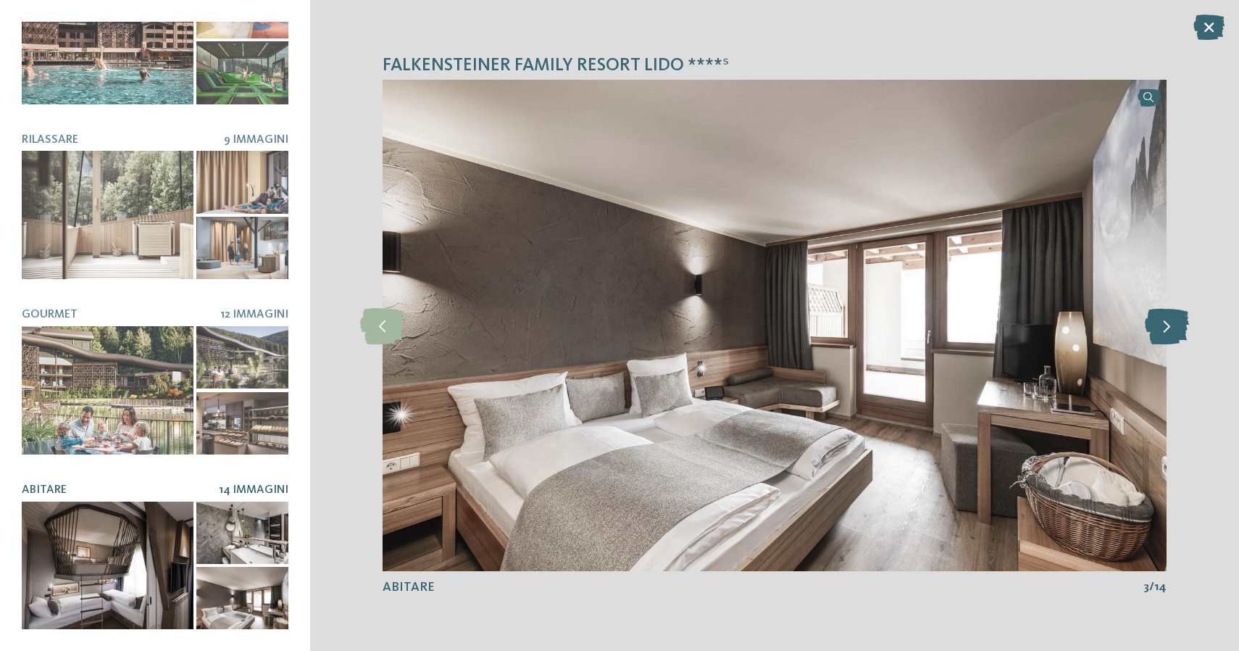
click at [1162, 334] on icon at bounding box center [1167, 325] width 44 height 36
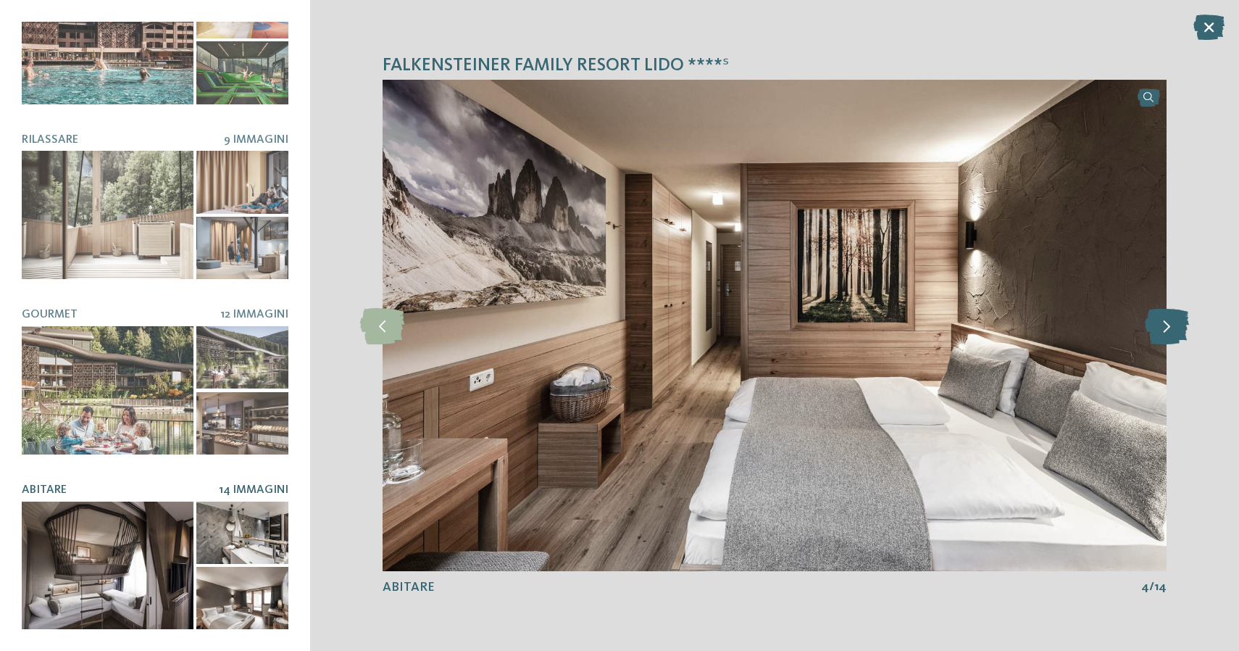
click at [1162, 335] on icon at bounding box center [1167, 325] width 44 height 36
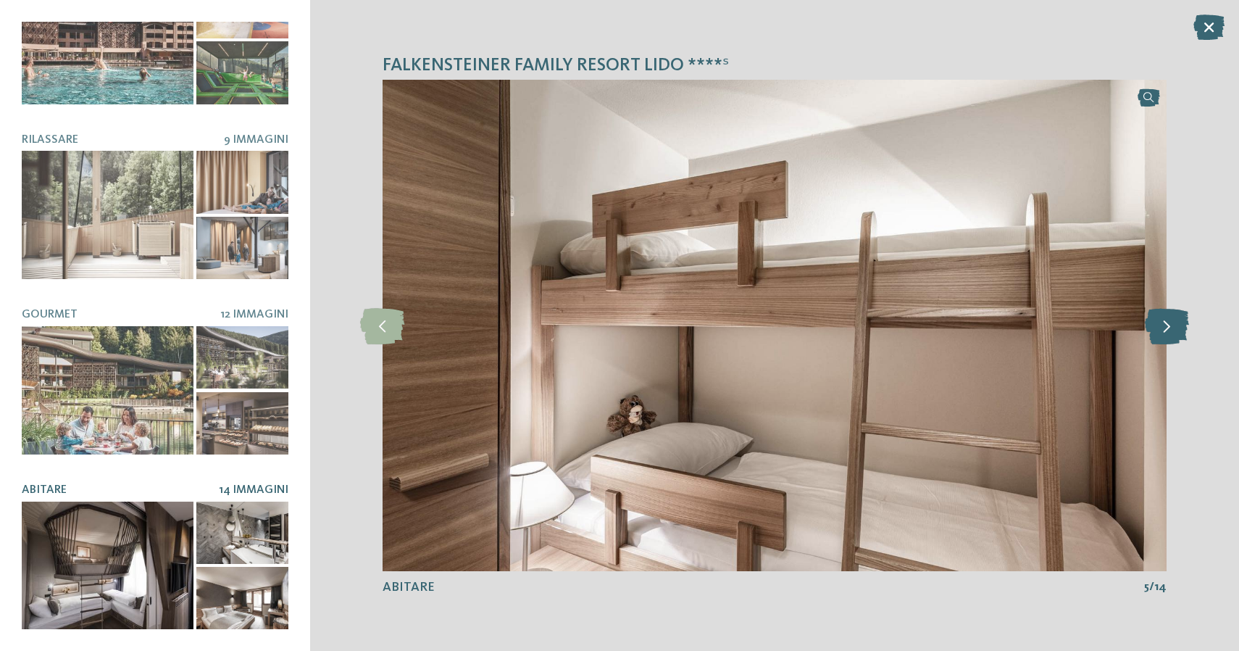
click at [1162, 335] on icon at bounding box center [1167, 325] width 44 height 36
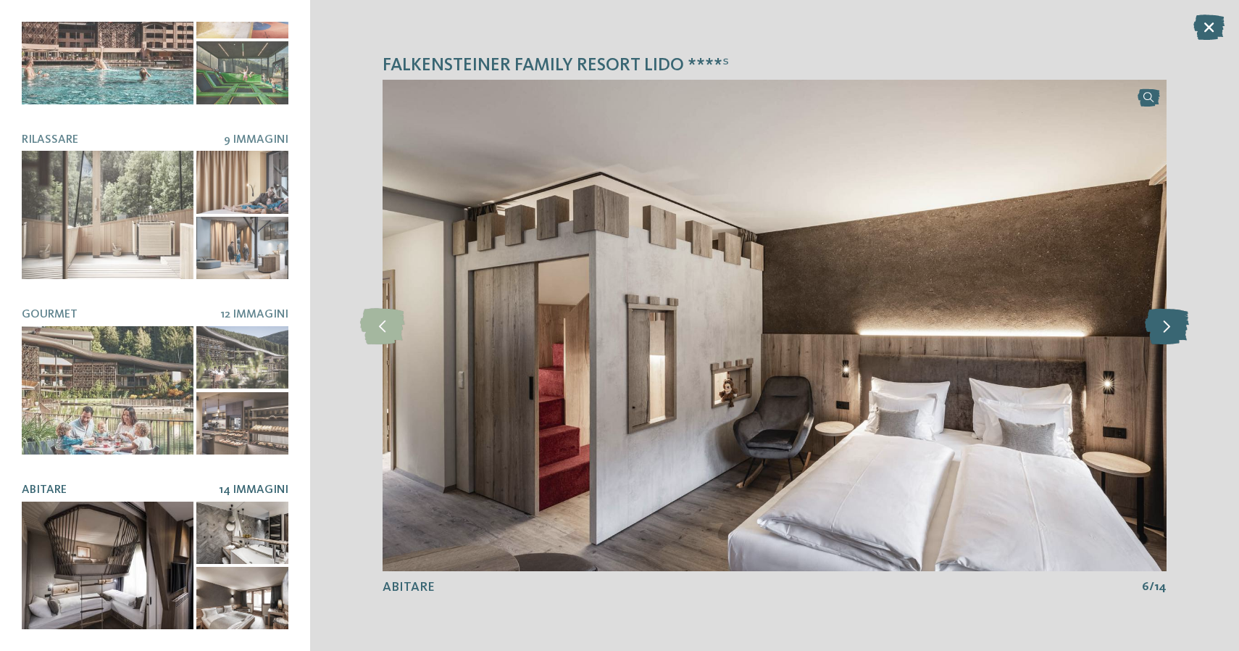
click at [1162, 335] on icon at bounding box center [1167, 325] width 44 height 36
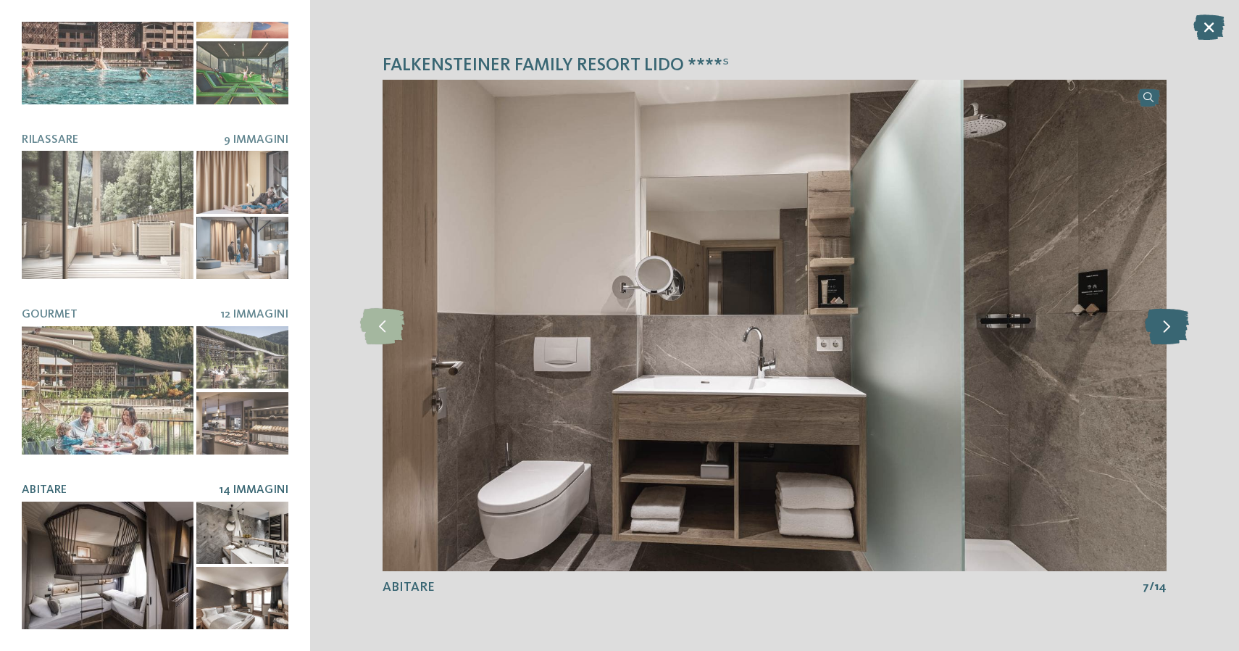
click at [1162, 333] on icon at bounding box center [1167, 325] width 44 height 36
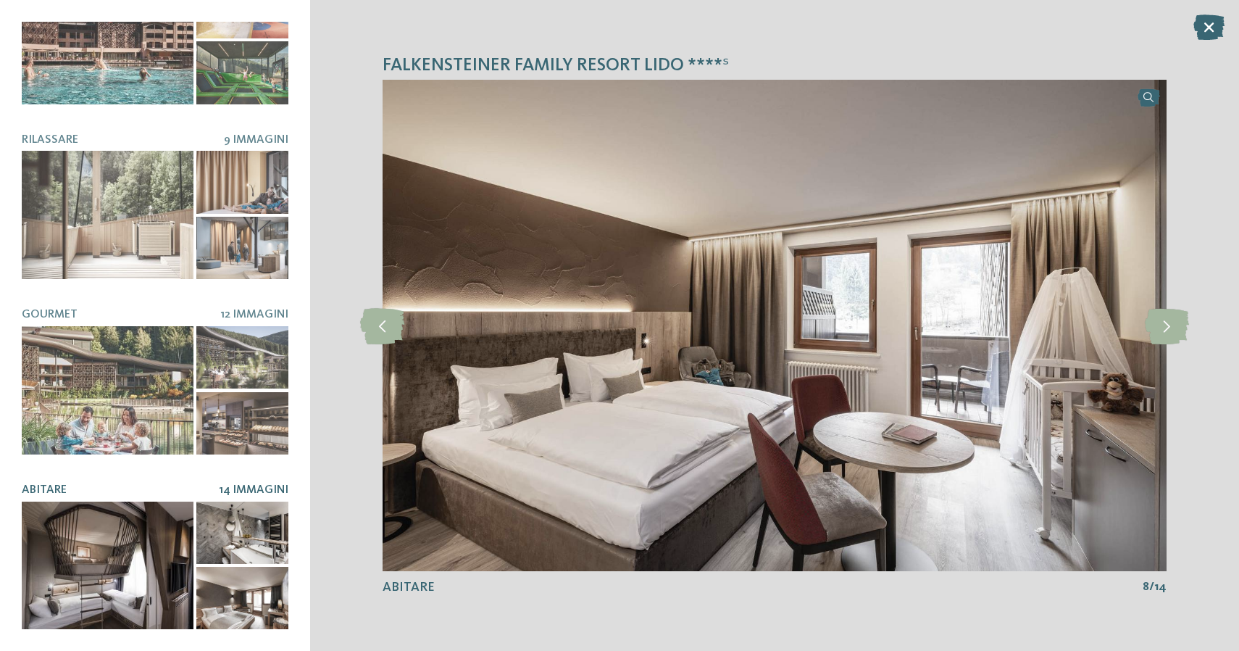
click at [883, 173] on img at bounding box center [775, 325] width 785 height 491
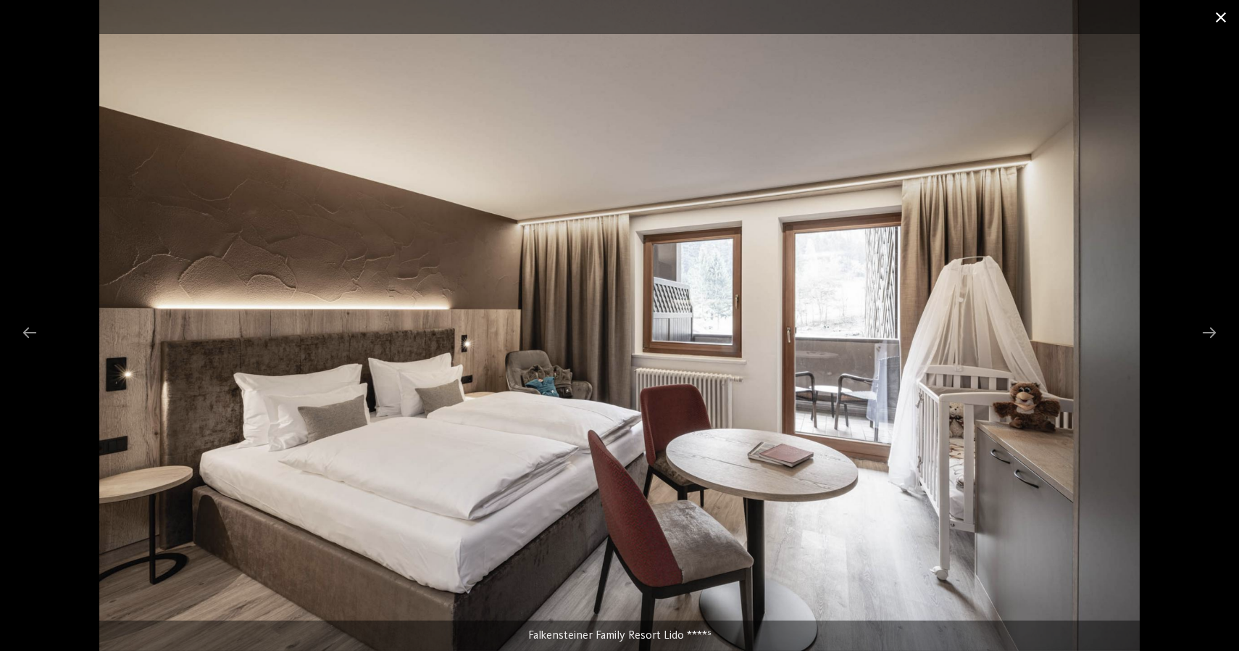
click at [1218, 24] on span at bounding box center [1221, 17] width 36 height 34
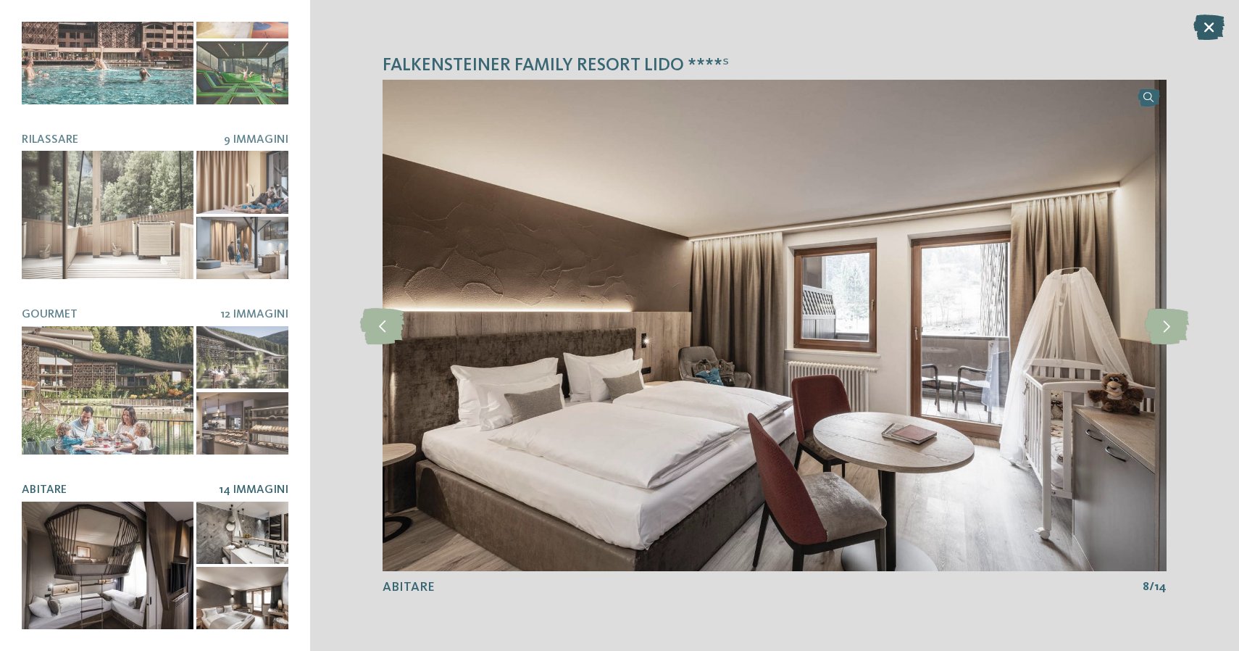
click at [1205, 35] on icon at bounding box center [1209, 26] width 31 height 25
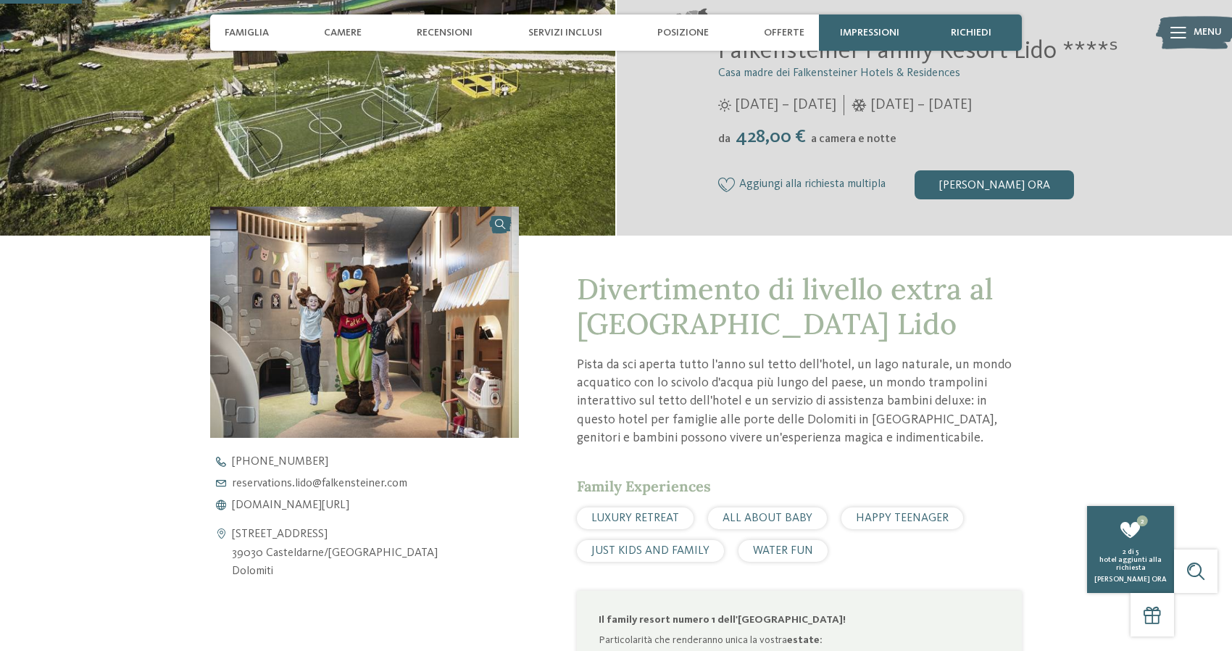
scroll to position [334, 0]
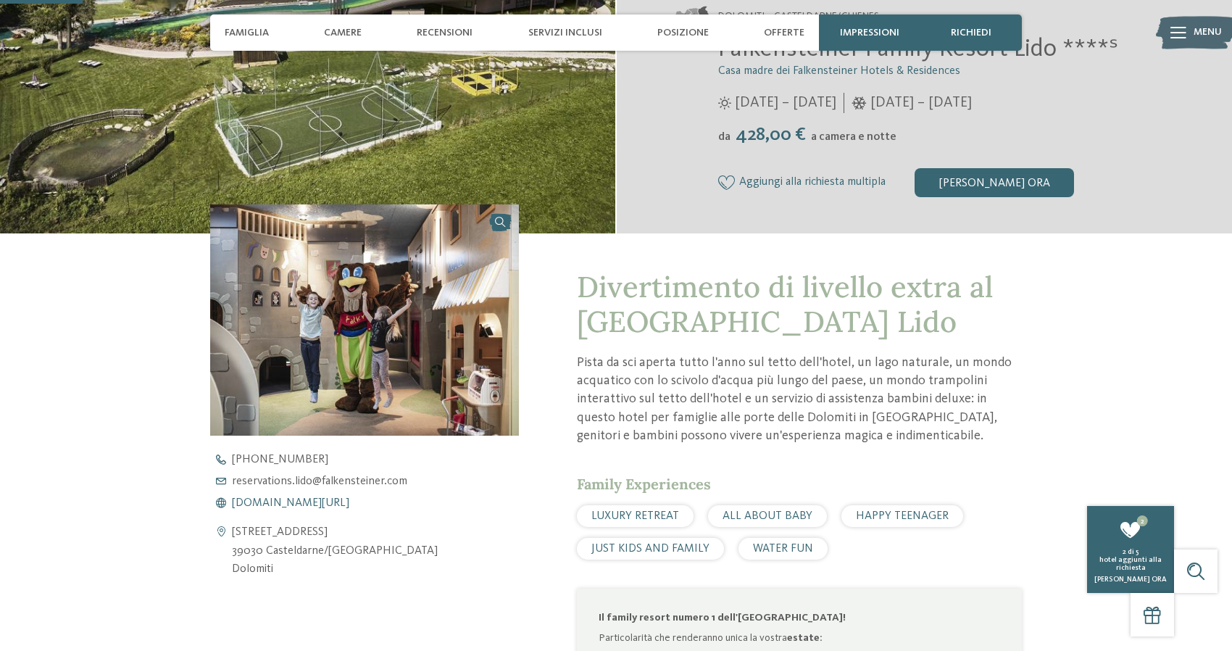
click at [349, 504] on span "www.falkensteiner.com/it/family-resort-lido" at bounding box center [290, 503] width 117 height 12
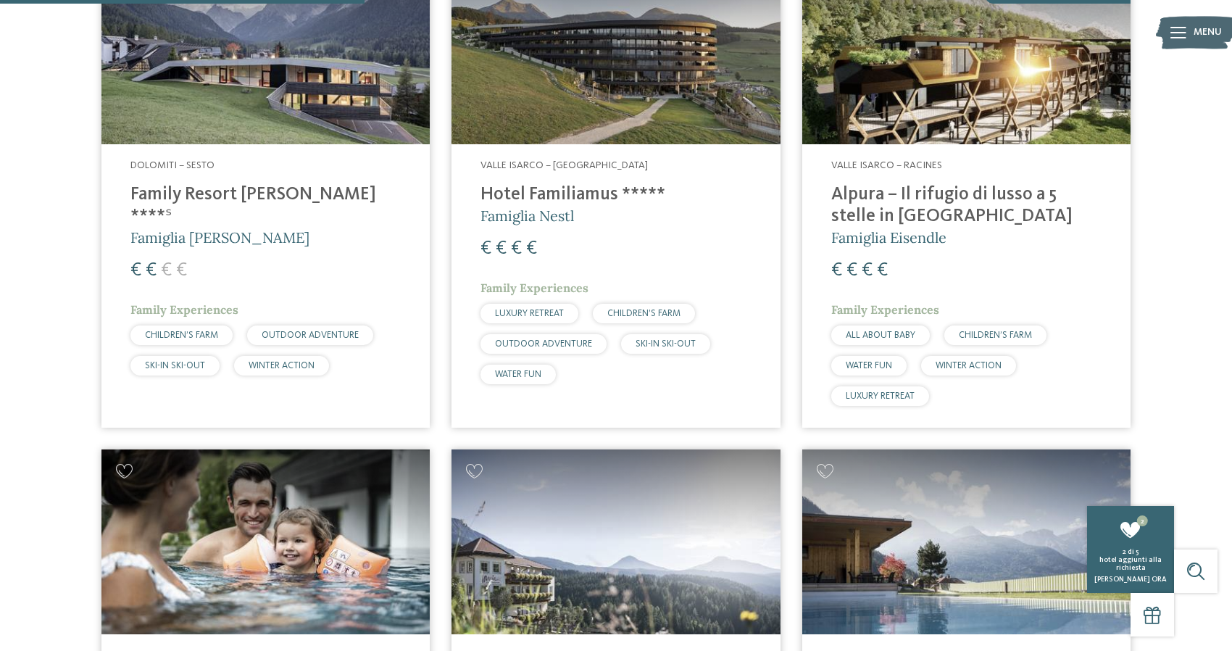
scroll to position [1444, 0]
click at [562, 128] on img at bounding box center [615, 53] width 328 height 185
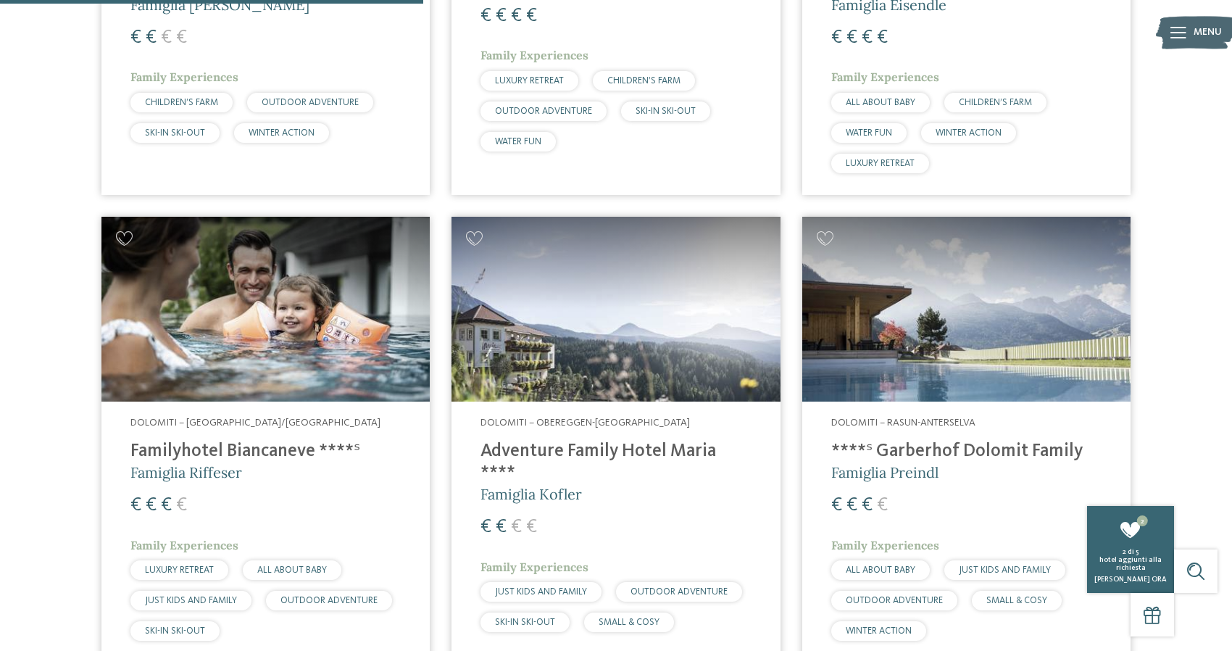
scroll to position [1678, 0]
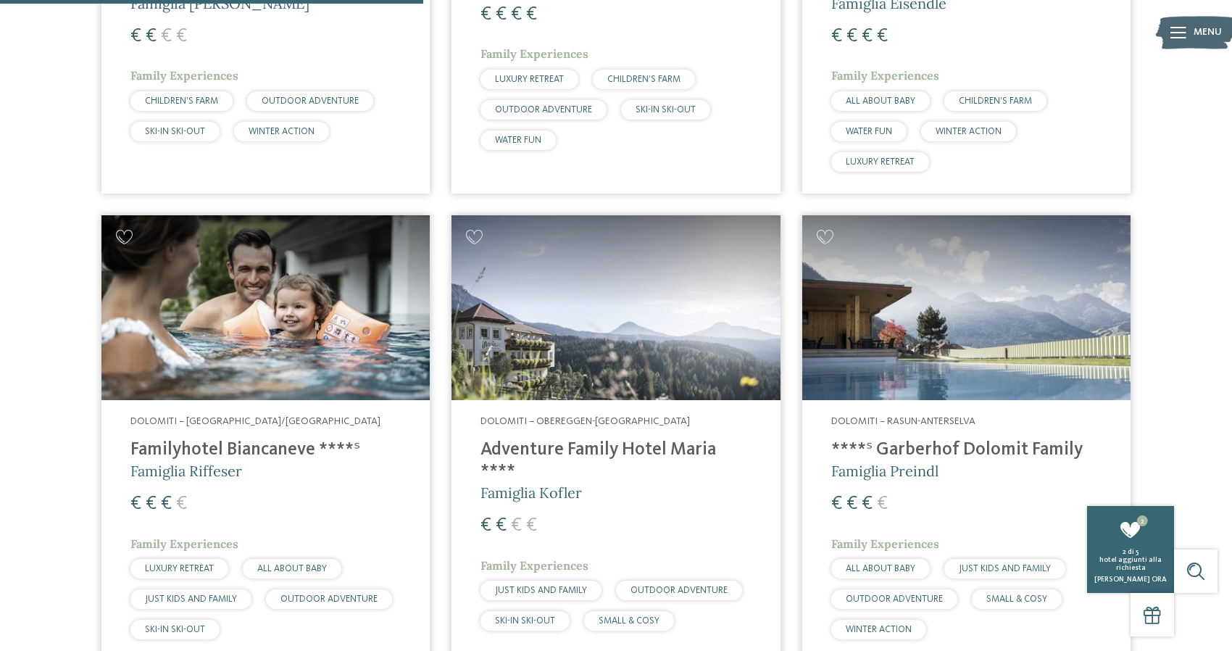
click at [965, 363] on img at bounding box center [966, 307] width 328 height 185
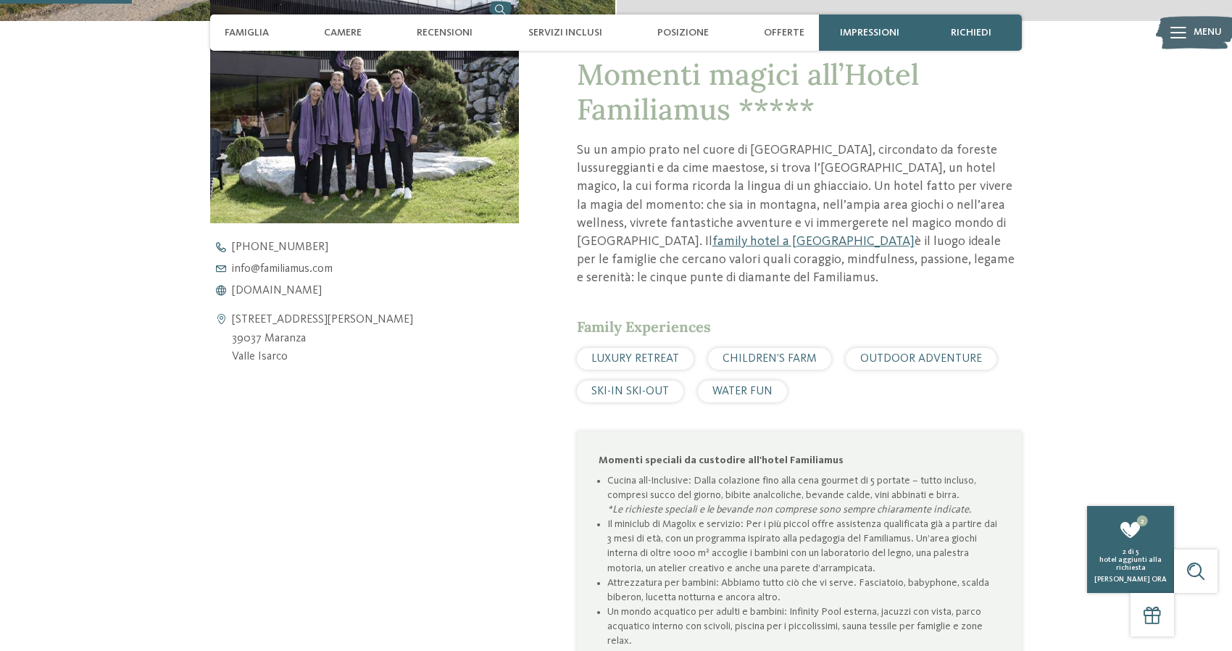
scroll to position [546, 0]
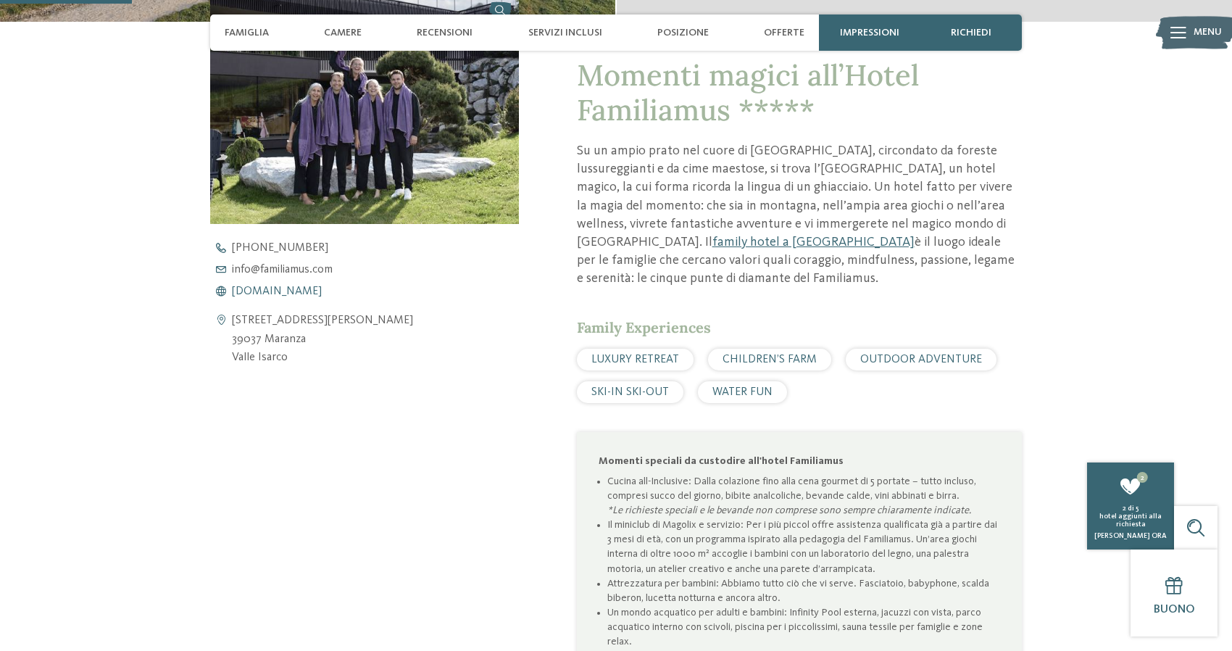
click at [258, 291] on span "www.familiamus.com" at bounding box center [277, 292] width 90 height 12
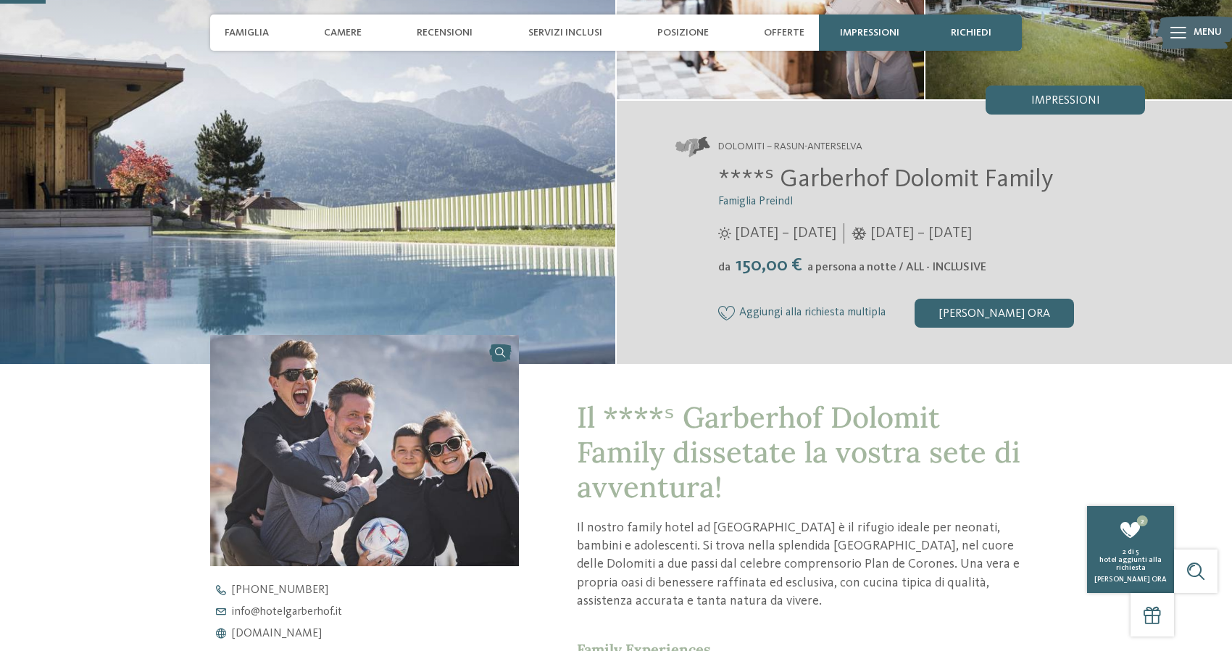
scroll to position [209, 0]
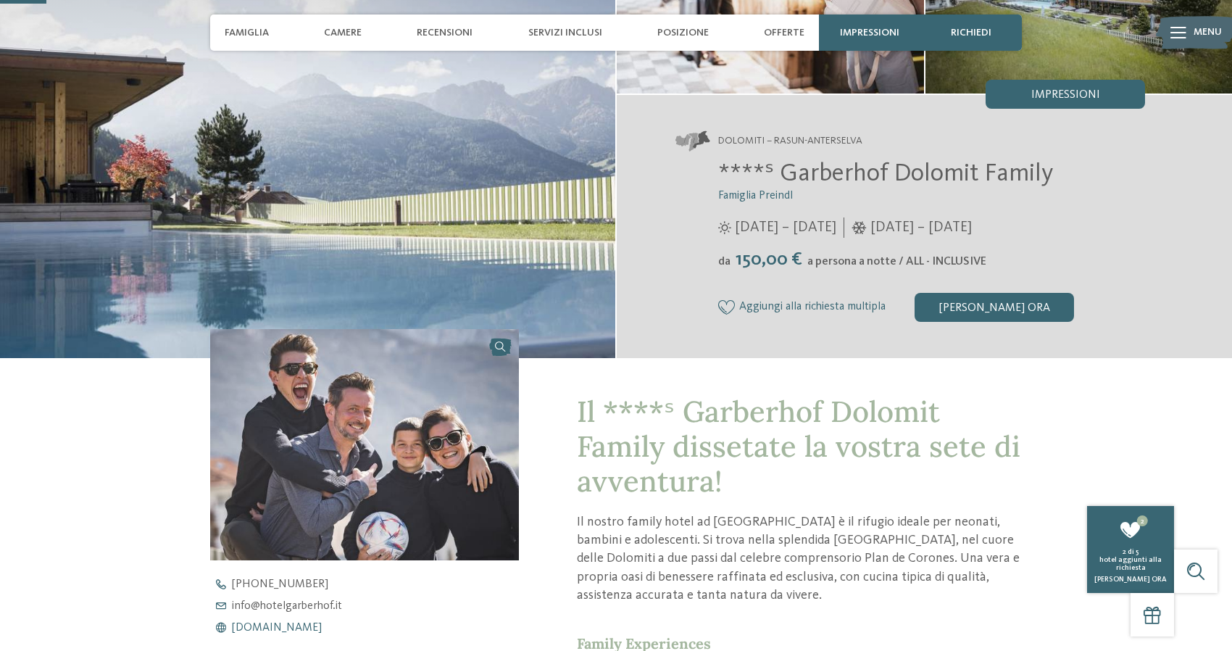
click at [322, 626] on span "www.hotelgarberhof.it" at bounding box center [277, 628] width 90 height 12
click at [276, 625] on span "www.hotelgarberhof.it" at bounding box center [277, 628] width 90 height 12
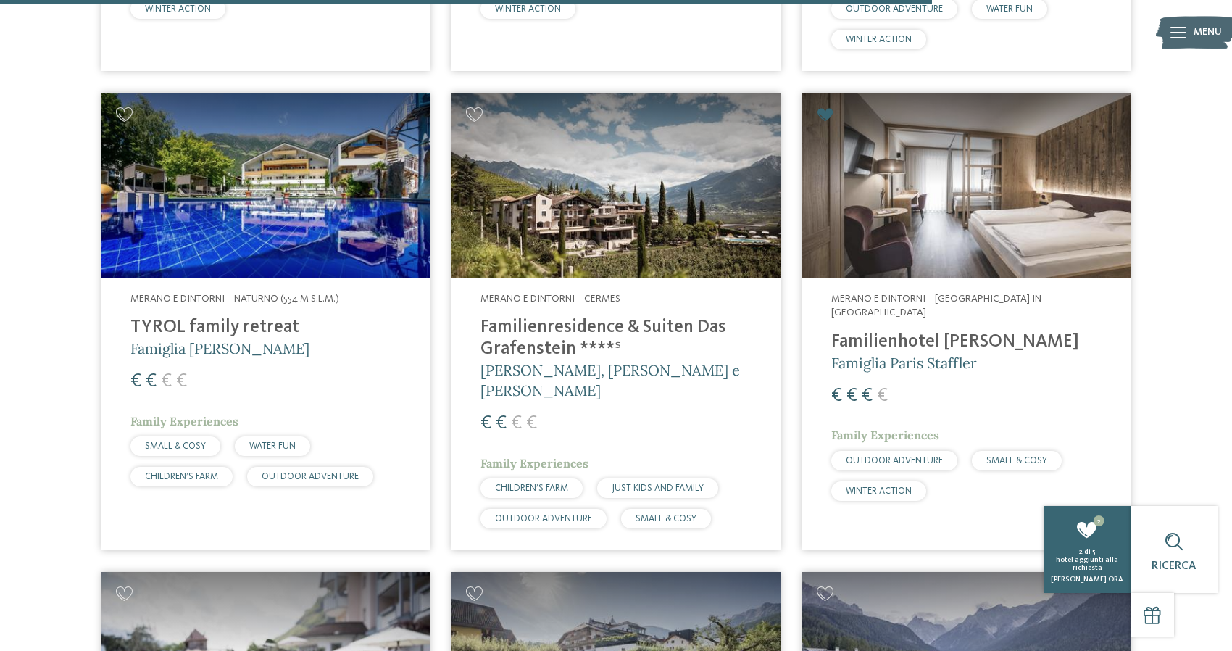
scroll to position [3713, 0]
